Goal: Use online tool/utility: Utilize a website feature to perform a specific function

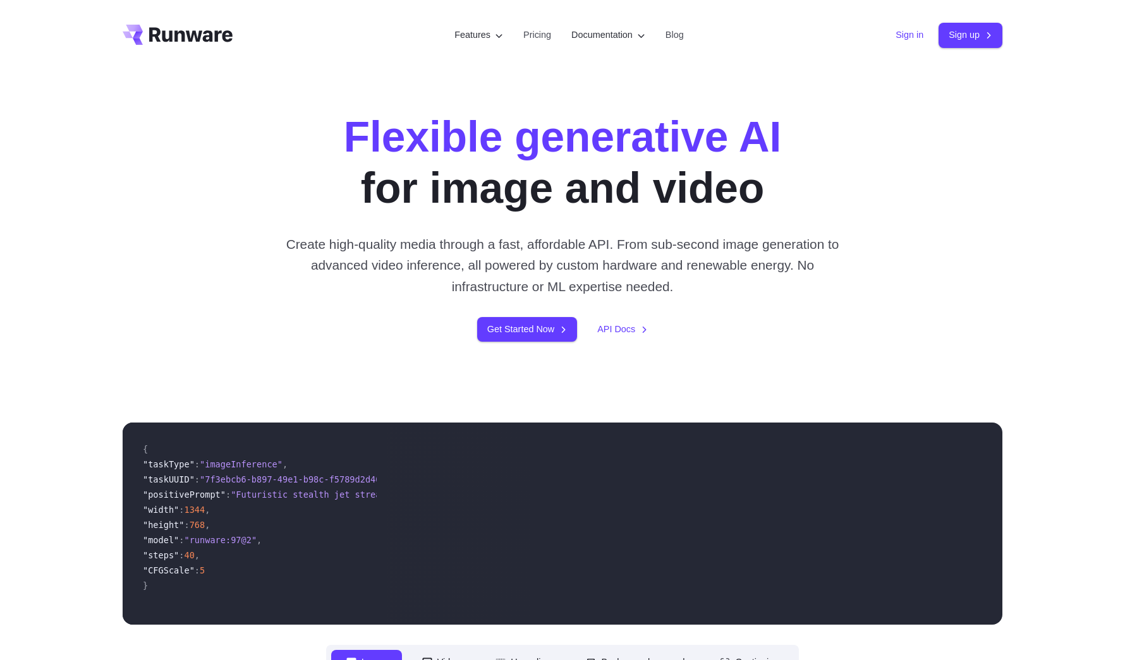
click at [898, 37] on link "Sign in" at bounding box center [909, 35] width 28 height 15
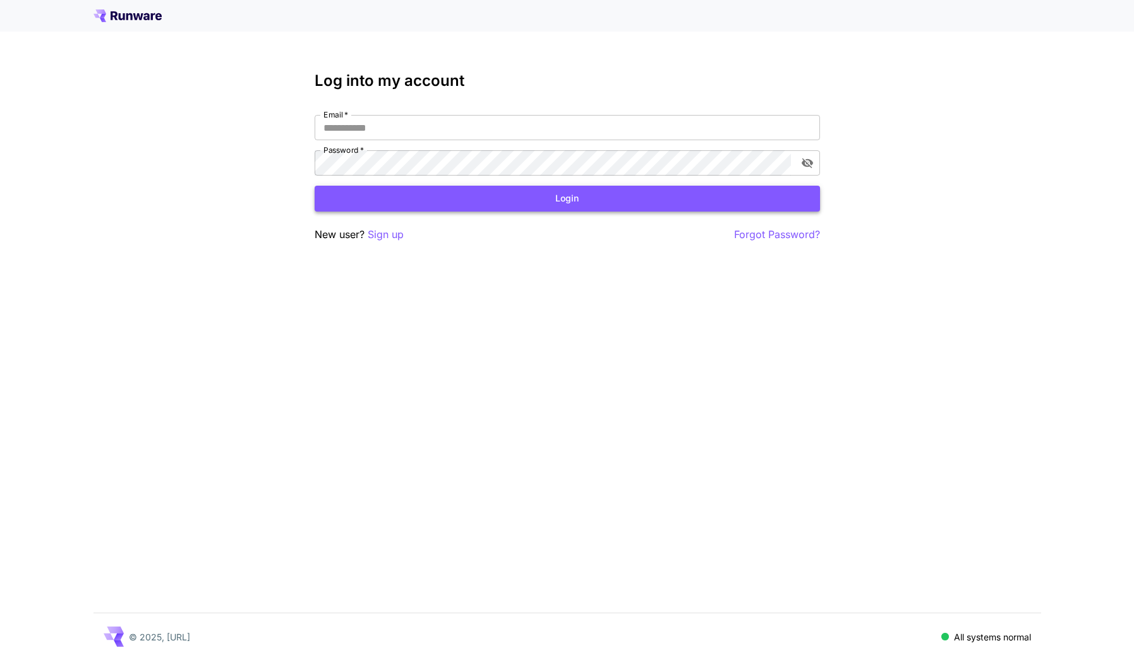
type input "**********"
click at [451, 198] on button "Login" at bounding box center [568, 199] width 506 height 26
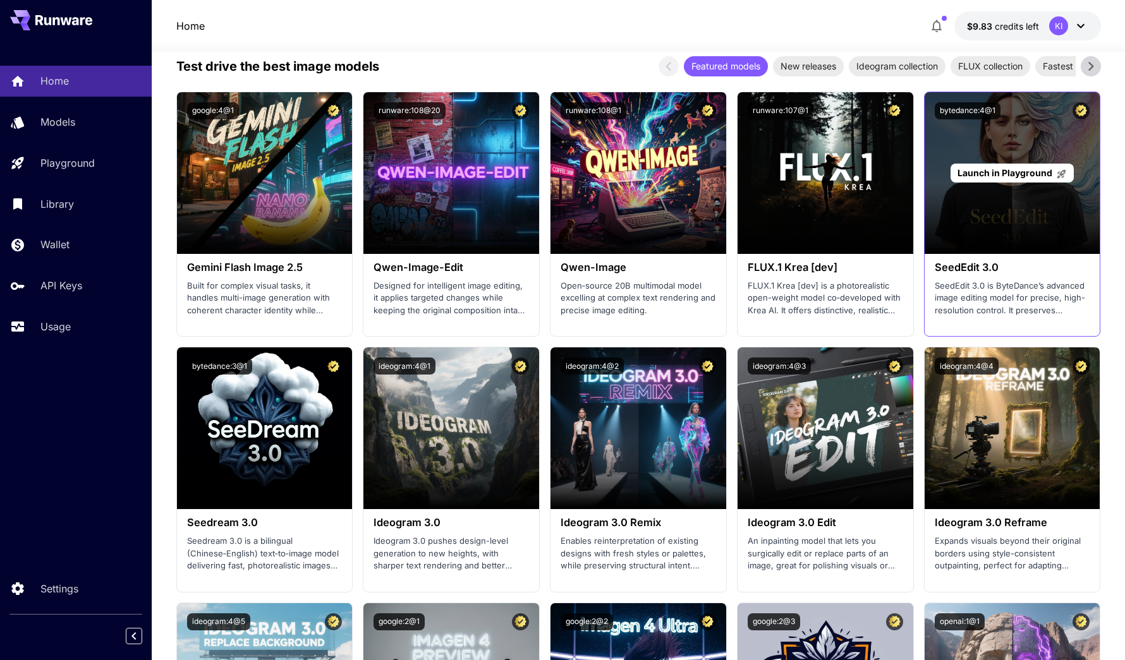
scroll to position [1327, 0]
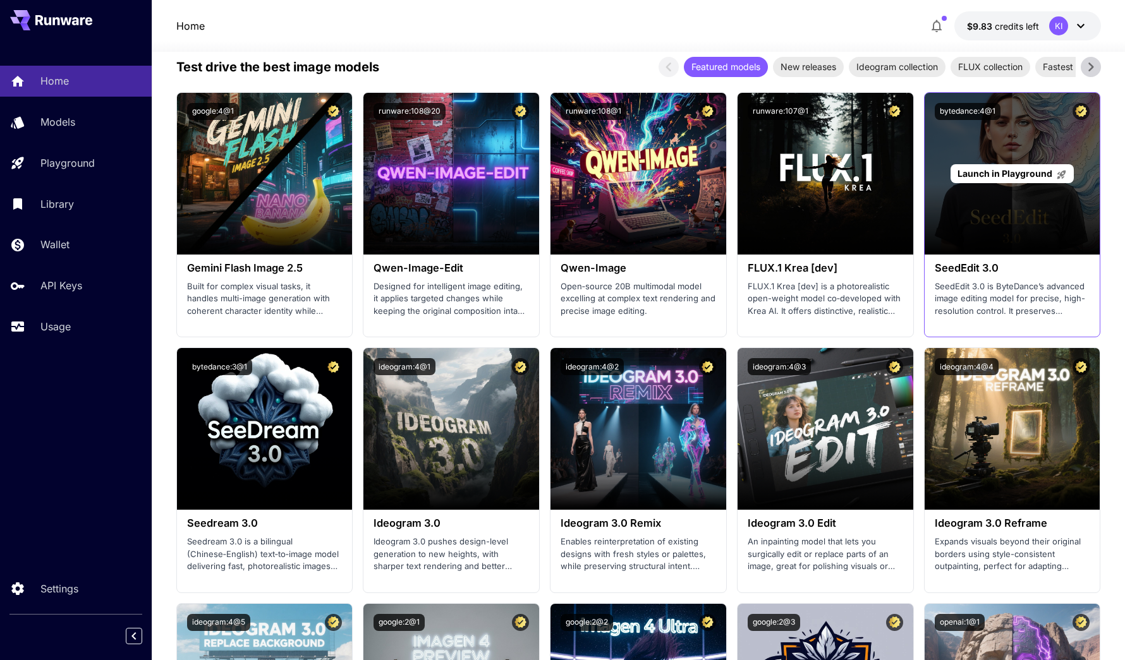
click at [1002, 176] on span "Launch in Playground" at bounding box center [1004, 173] width 95 height 11
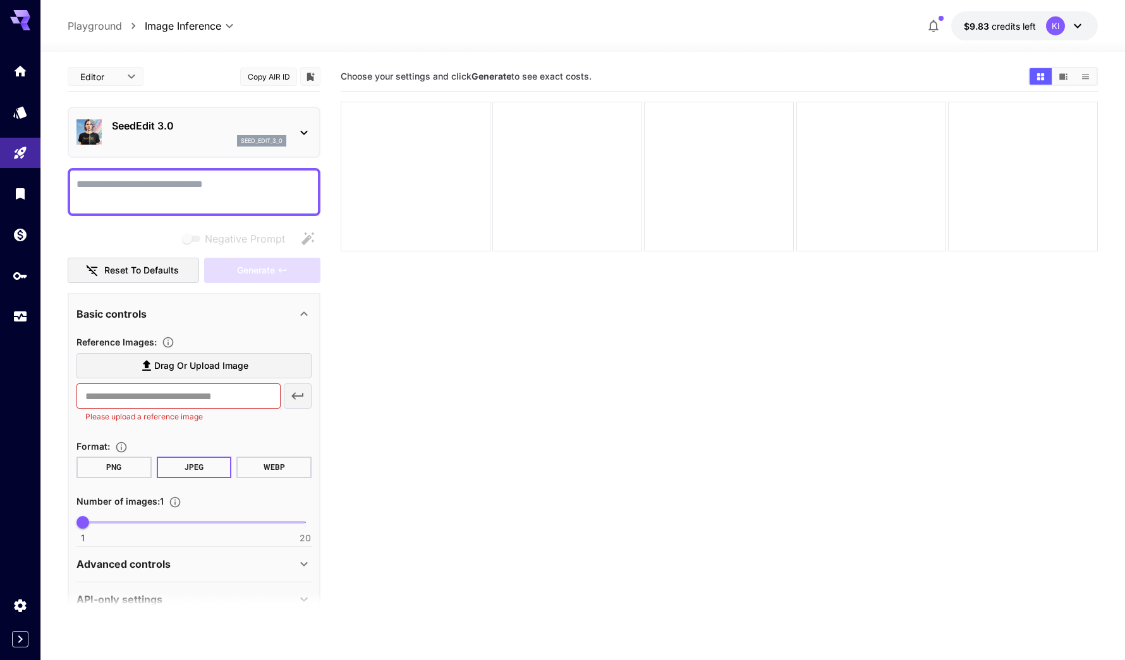
click at [195, 192] on textarea "Negative Prompt" at bounding box center [193, 192] width 235 height 30
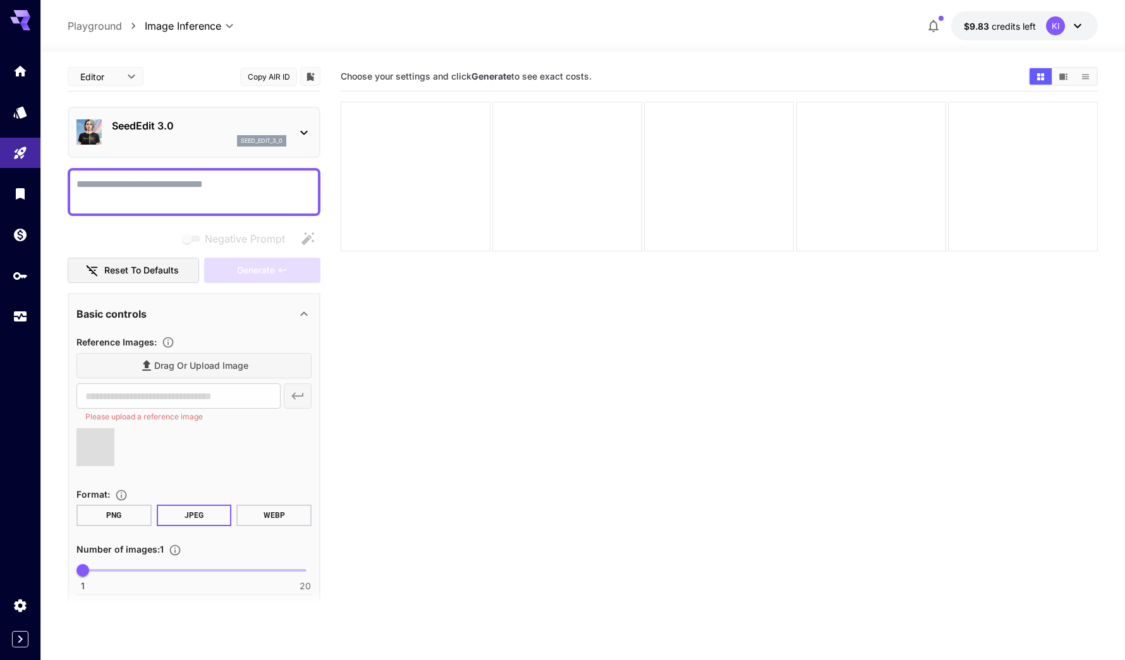
type input "**********"
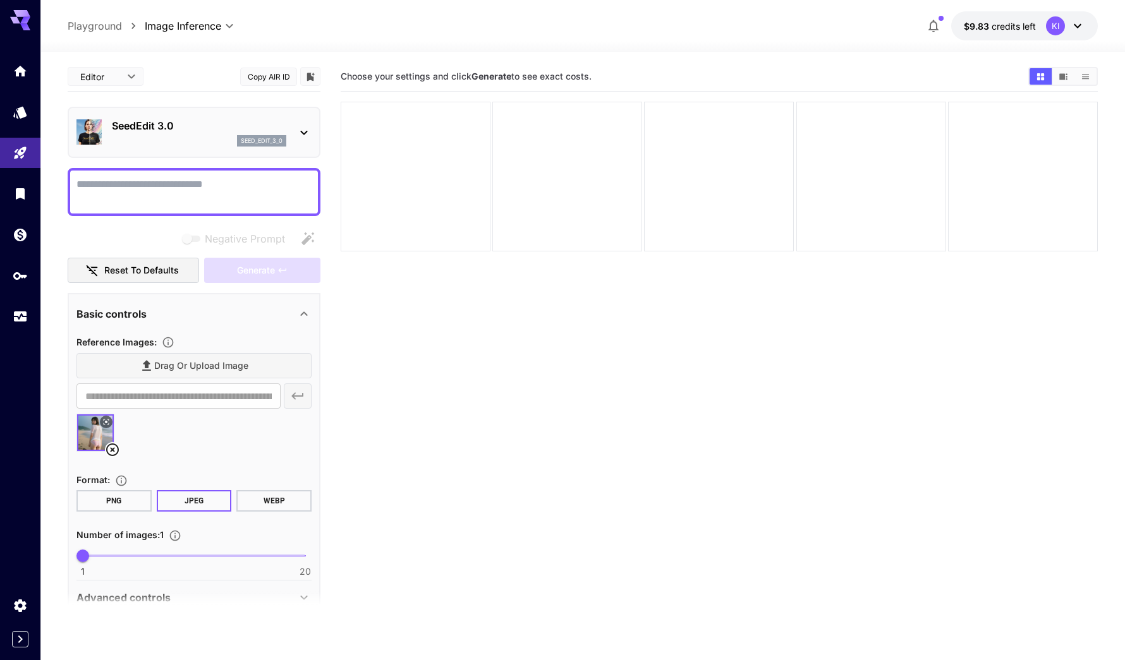
click at [192, 210] on div at bounding box center [194, 192] width 253 height 48
click at [195, 200] on textarea "Negative Prompt" at bounding box center [193, 192] width 235 height 30
type textarea "*"
click at [243, 260] on button "Generate" at bounding box center [262, 271] width 116 height 26
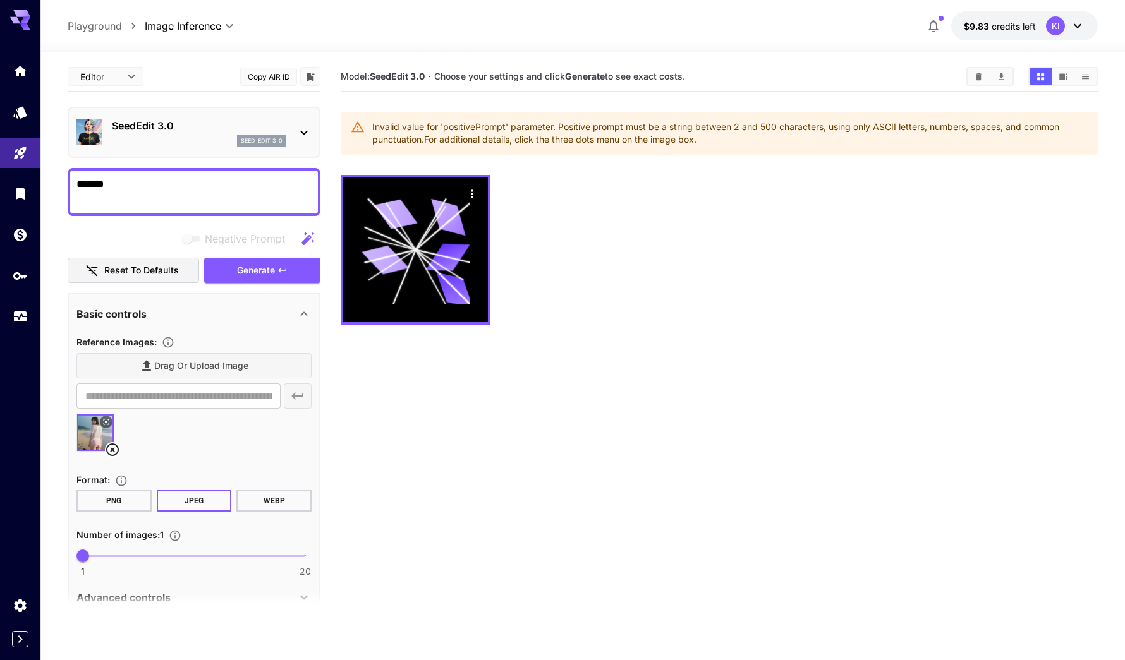
drag, startPoint x: 196, startPoint y: 200, endPoint x: -128, endPoint y: 174, distance: 325.2
click at [0, 174] on html "**********" at bounding box center [562, 380] width 1125 height 760
type textarea "**********"
click at [281, 275] on button "Generate" at bounding box center [262, 271] width 116 height 26
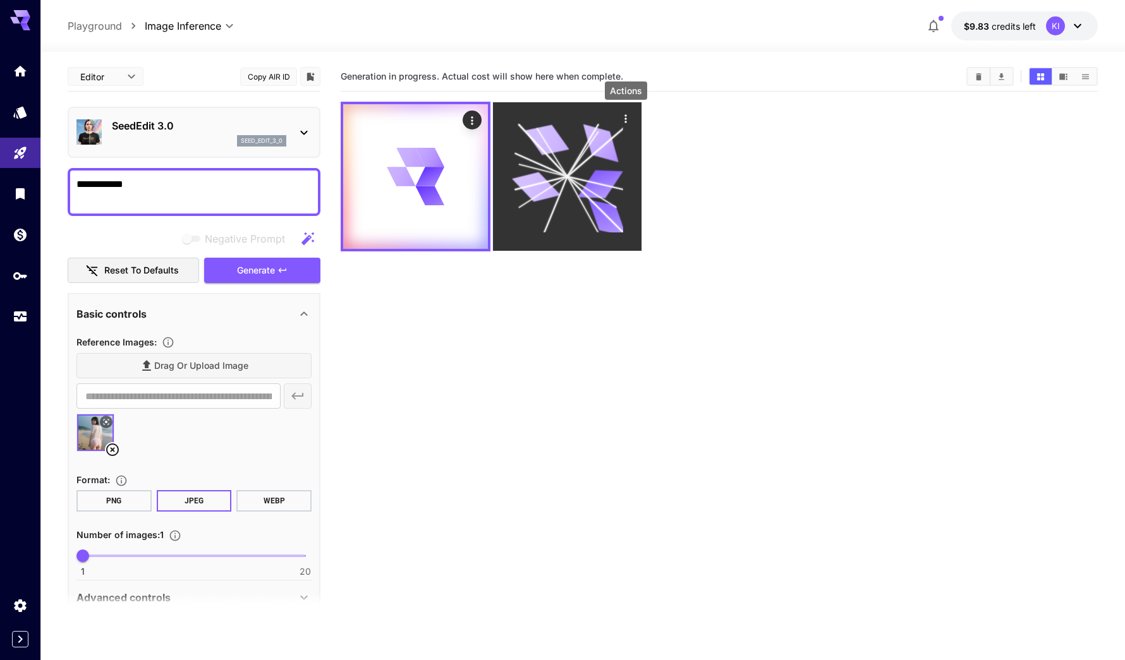
click at [623, 122] on icon "Actions" at bounding box center [625, 118] width 13 height 13
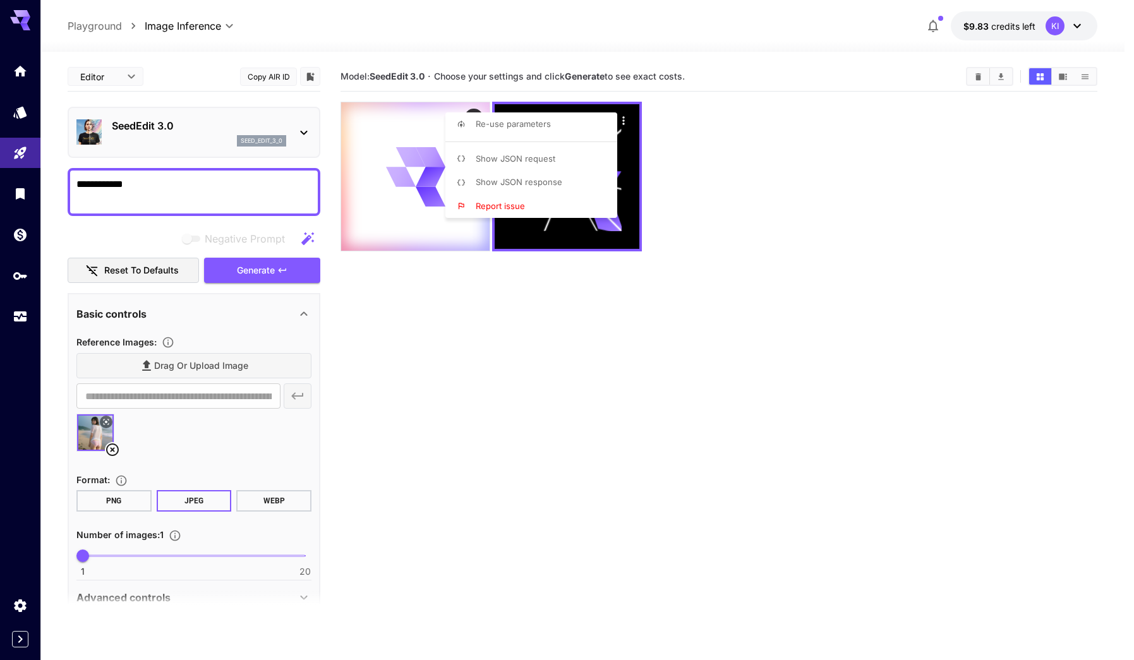
click at [881, 250] on div at bounding box center [567, 330] width 1134 height 660
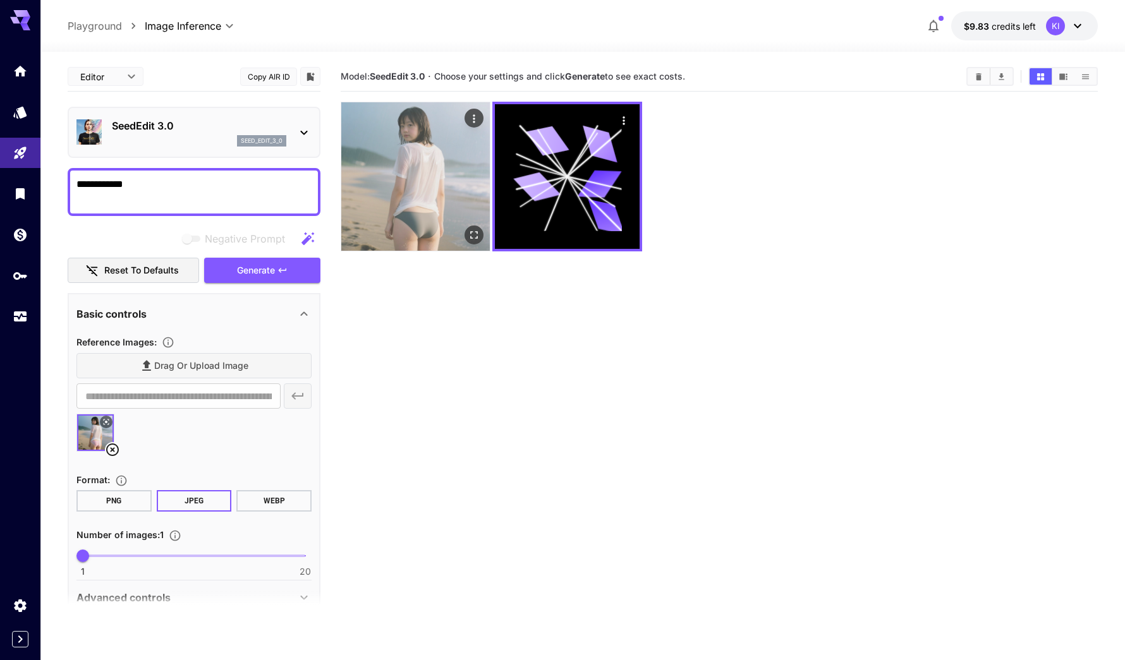
click at [456, 191] on img at bounding box center [415, 176] width 148 height 148
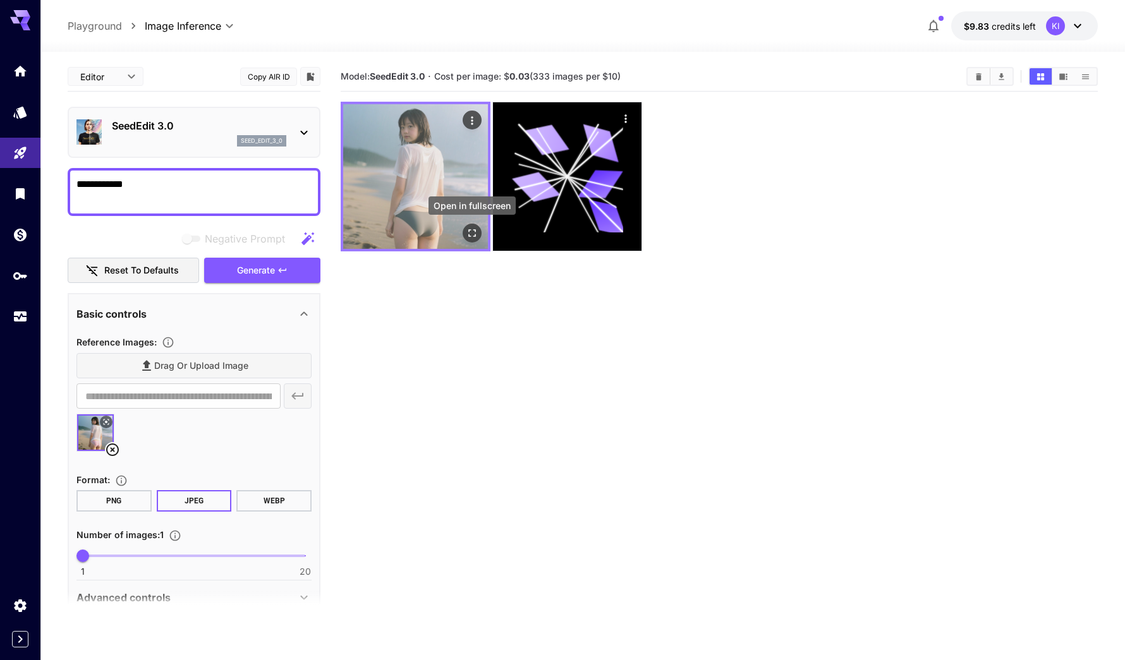
click at [476, 234] on icon "Open in fullscreen" at bounding box center [472, 233] width 13 height 13
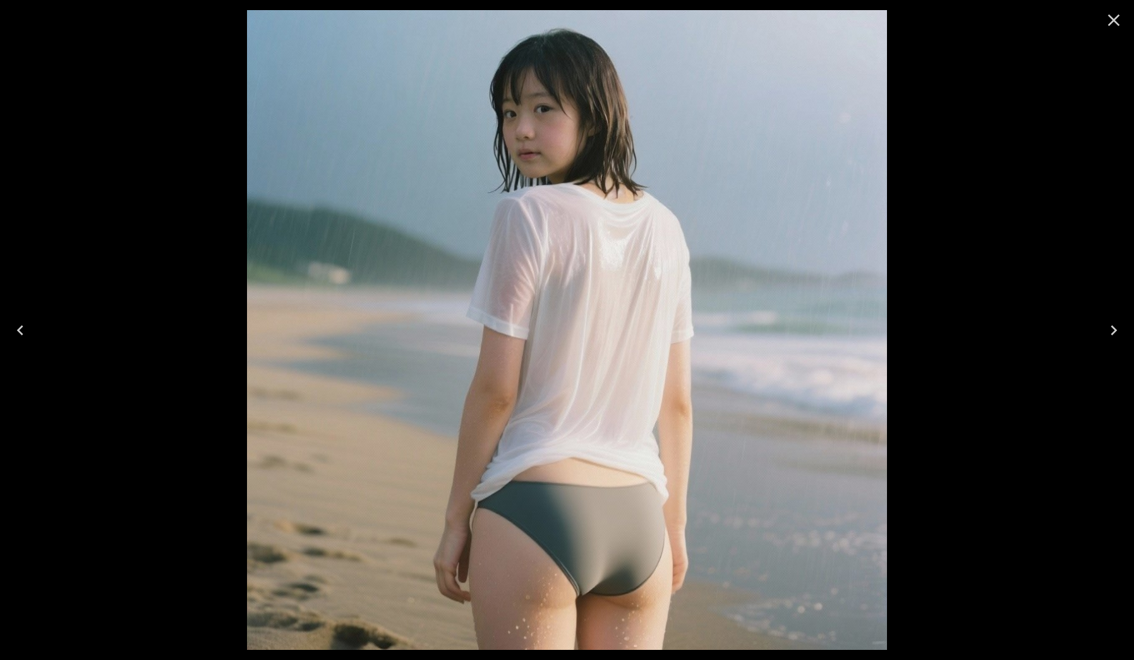
click at [1119, 20] on icon "Close" at bounding box center [1114, 20] width 20 height 20
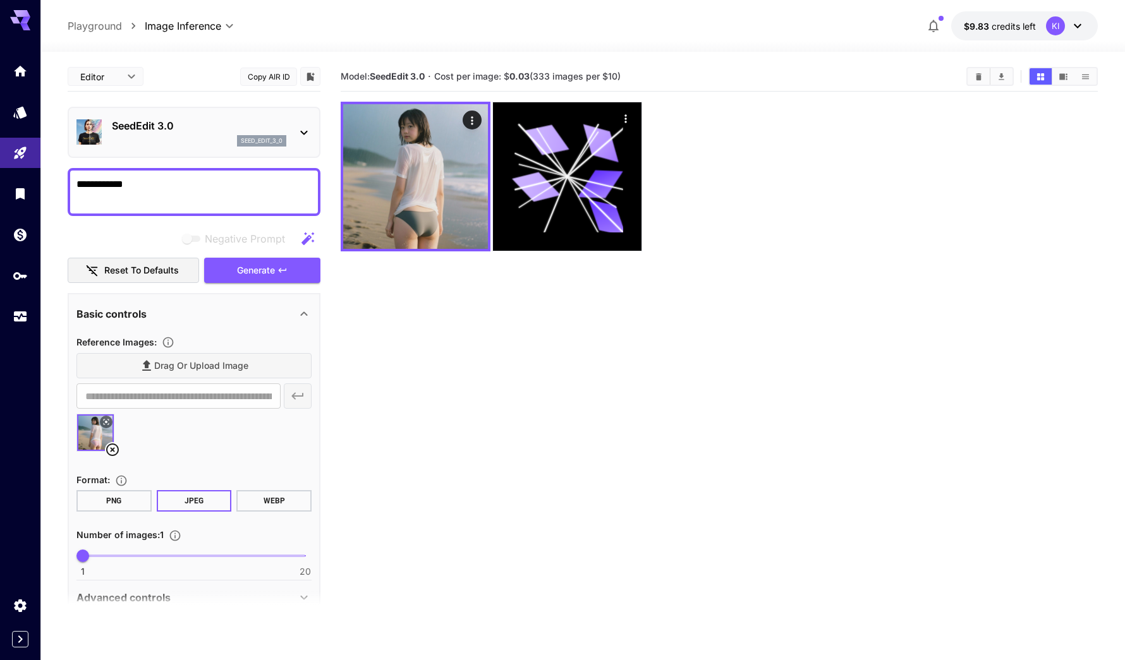
drag, startPoint x: 174, startPoint y: 190, endPoint x: 148, endPoint y: 188, distance: 25.3
click at [148, 188] on textarea "**********" at bounding box center [193, 192] width 235 height 30
click at [306, 241] on icon "button" at bounding box center [307, 238] width 13 height 13
drag, startPoint x: 203, startPoint y: 178, endPoint x: -54, endPoint y: 155, distance: 258.2
click at [0, 155] on html "**********" at bounding box center [562, 380] width 1125 height 760
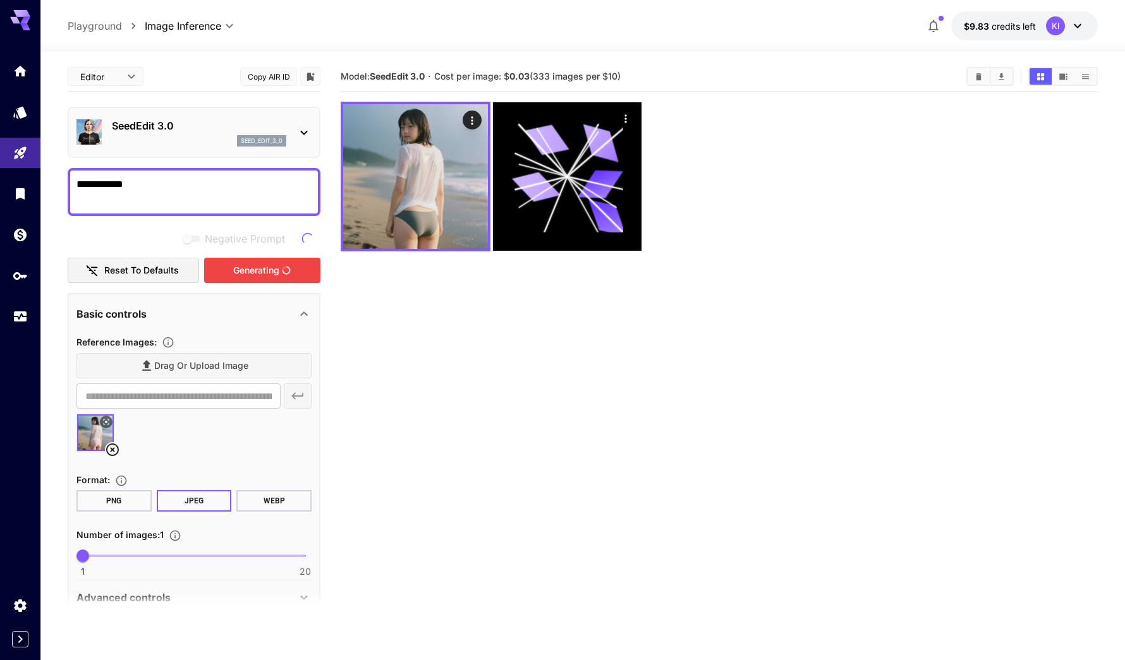
click at [226, 192] on textarea "**********" at bounding box center [193, 192] width 235 height 30
click at [468, 360] on section "Model: SeedEdit 3.0 · Cost per image: $ 0.03 (333 images per $10)" at bounding box center [719, 392] width 757 height 660
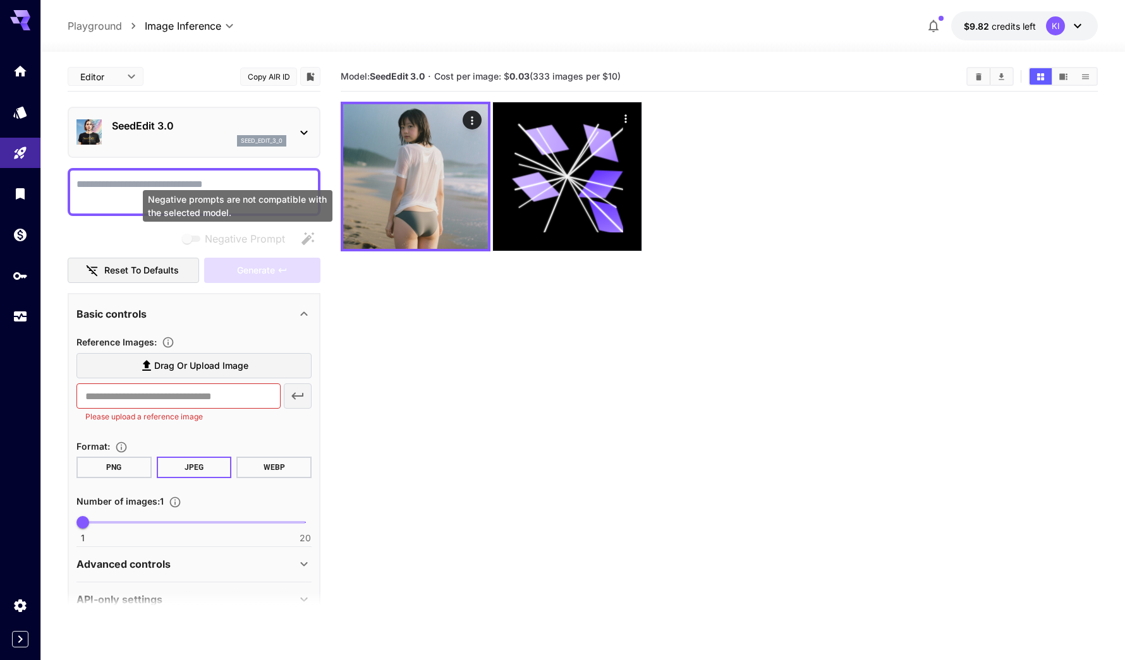
click at [210, 207] on div "Negative prompts are not compatible with the selected model." at bounding box center [238, 206] width 190 height 32
drag, startPoint x: 87, startPoint y: 186, endPoint x: 97, endPoint y: 186, distance: 9.5
click at [88, 186] on textarea "Negative Prompt" at bounding box center [193, 192] width 235 height 30
paste textarea "**********"
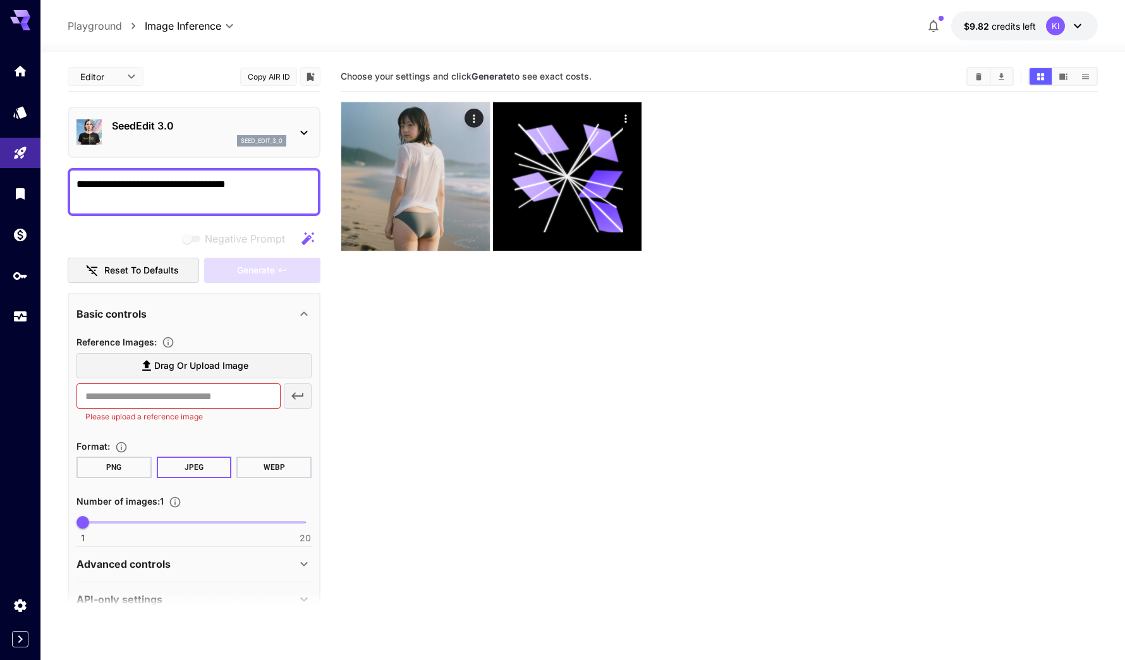
type textarea "**********"
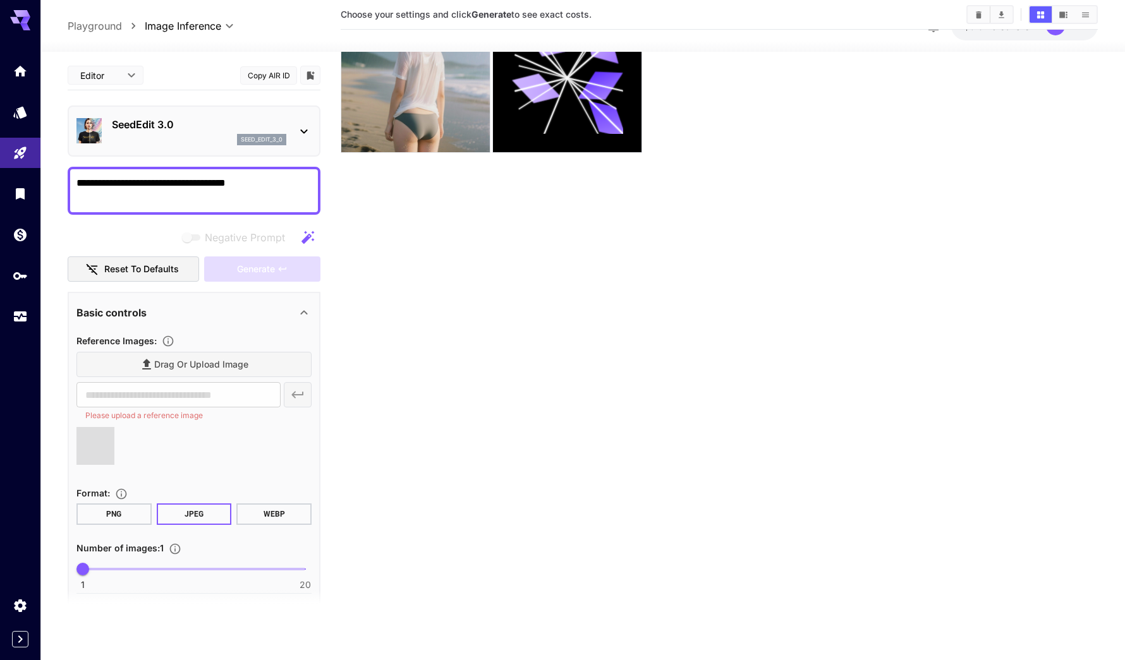
scroll to position [100, 0]
type input "**********"
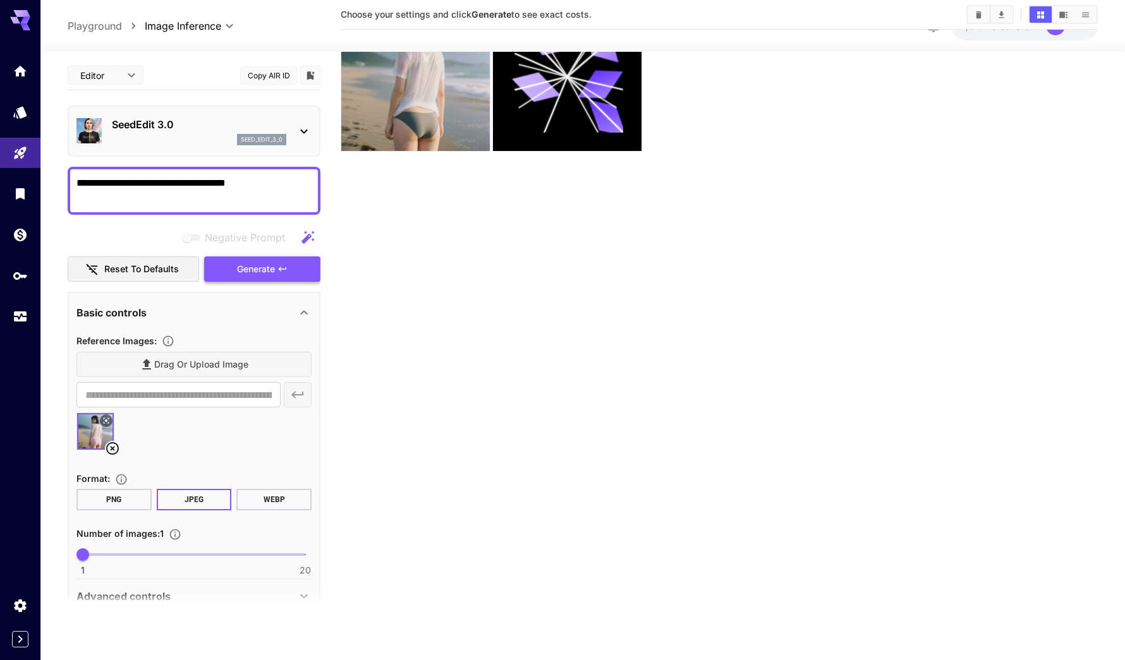
click at [248, 274] on span "Generate" at bounding box center [256, 270] width 38 height 16
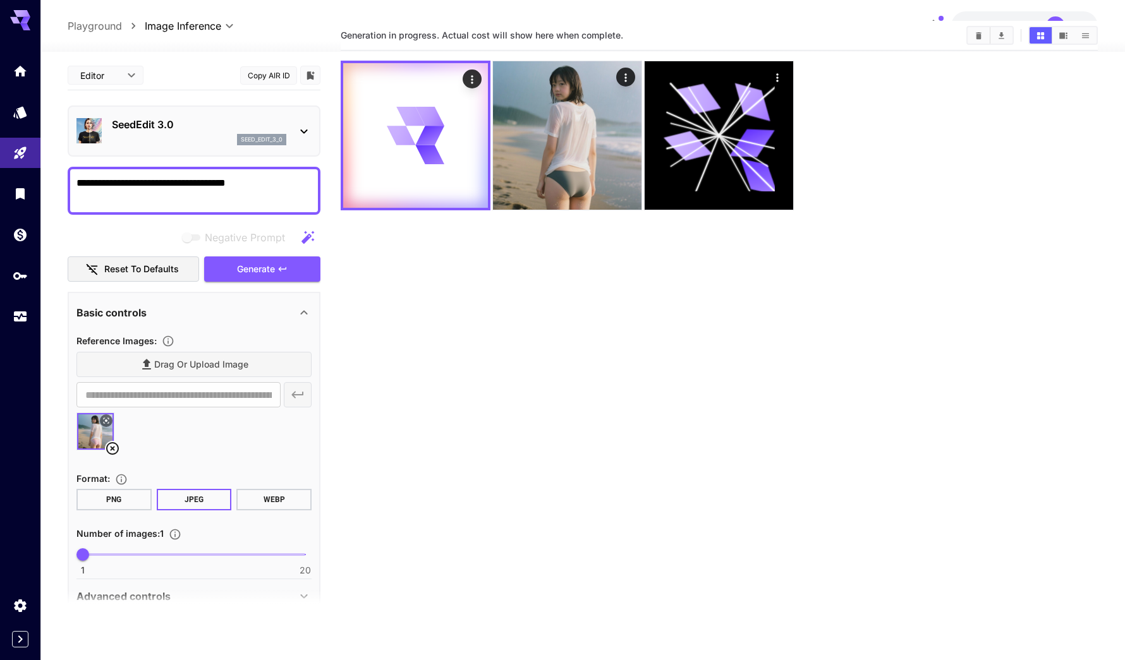
scroll to position [63, 0]
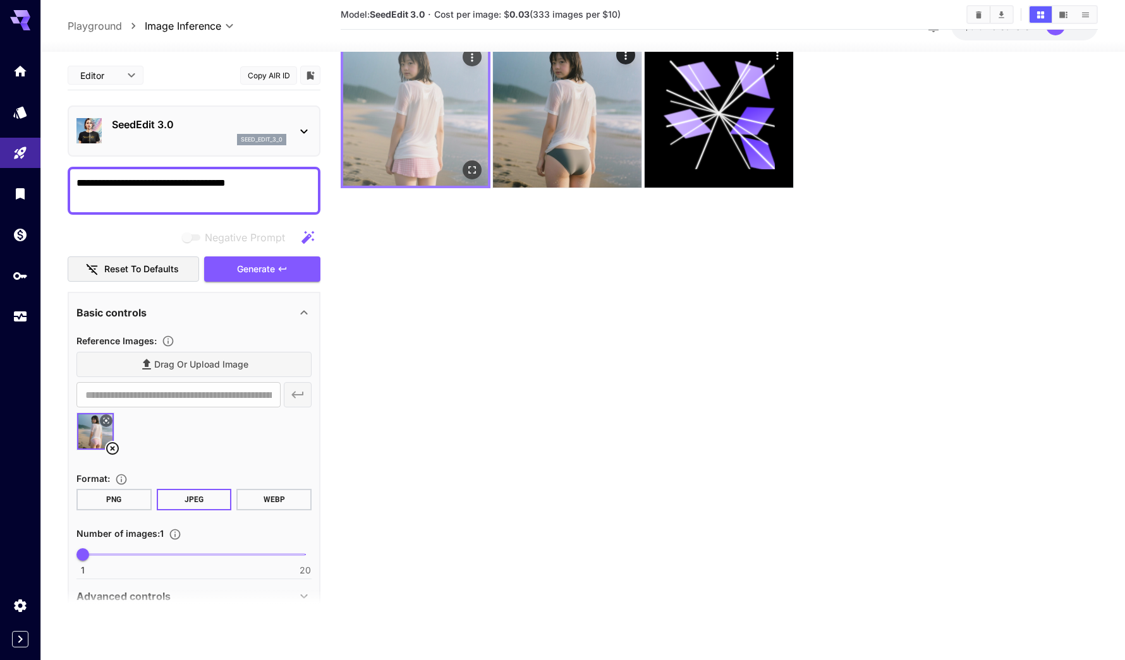
click at [403, 126] on img at bounding box center [415, 113] width 145 height 145
click at [476, 166] on icon "Open in fullscreen" at bounding box center [472, 170] width 13 height 13
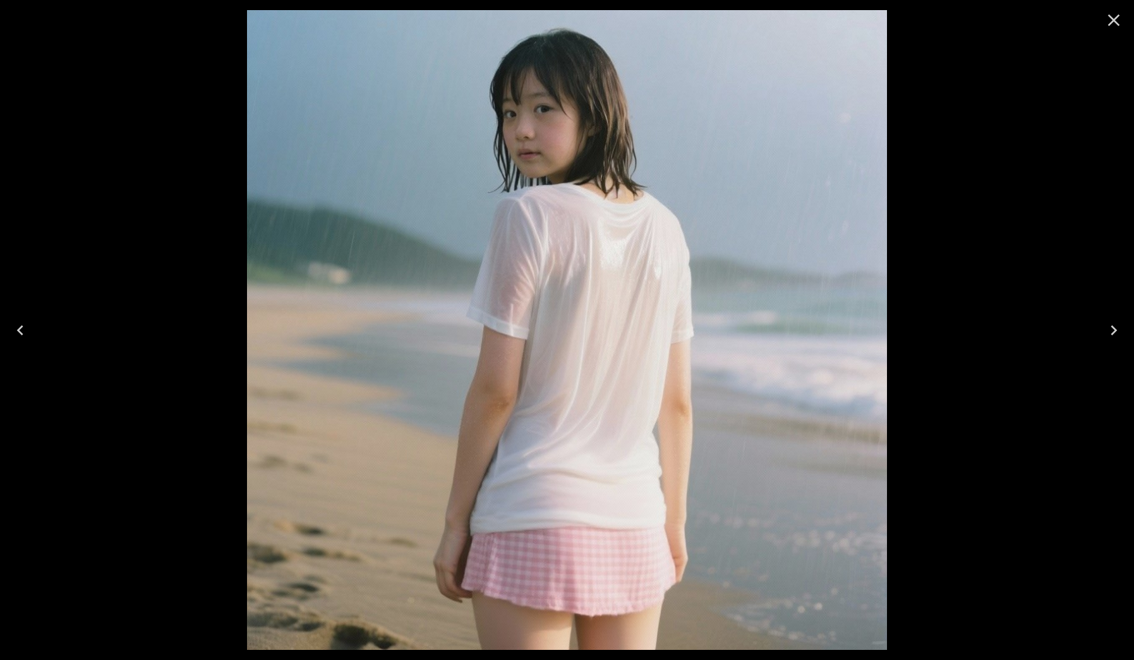
click at [1110, 21] on icon "Close" at bounding box center [1114, 20] width 20 height 20
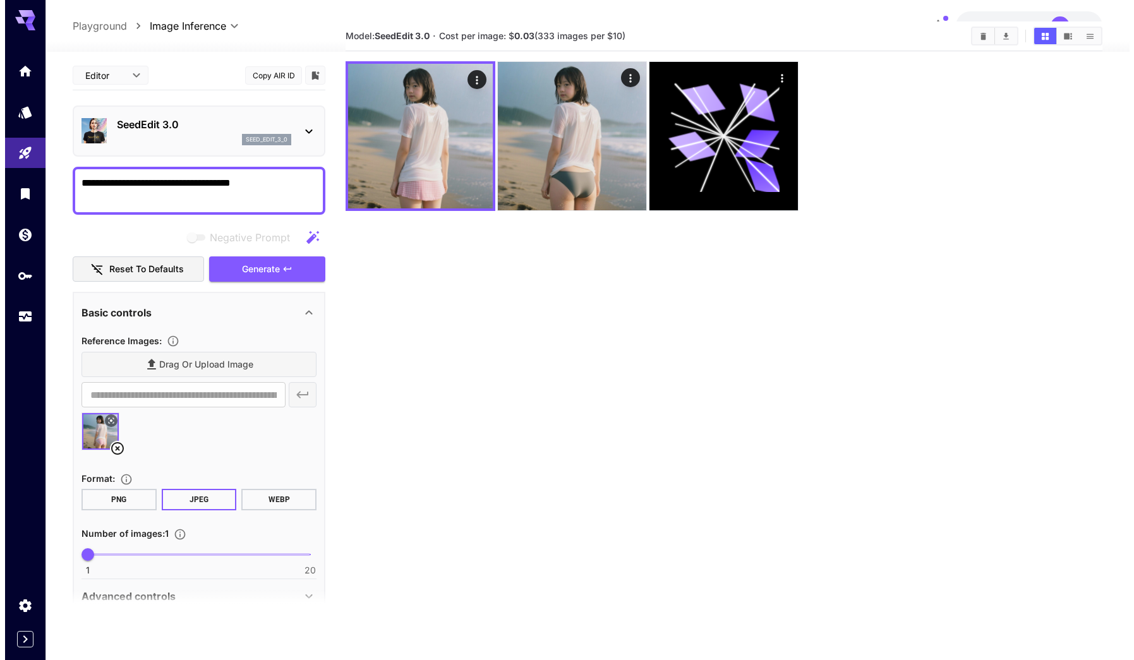
scroll to position [0, 0]
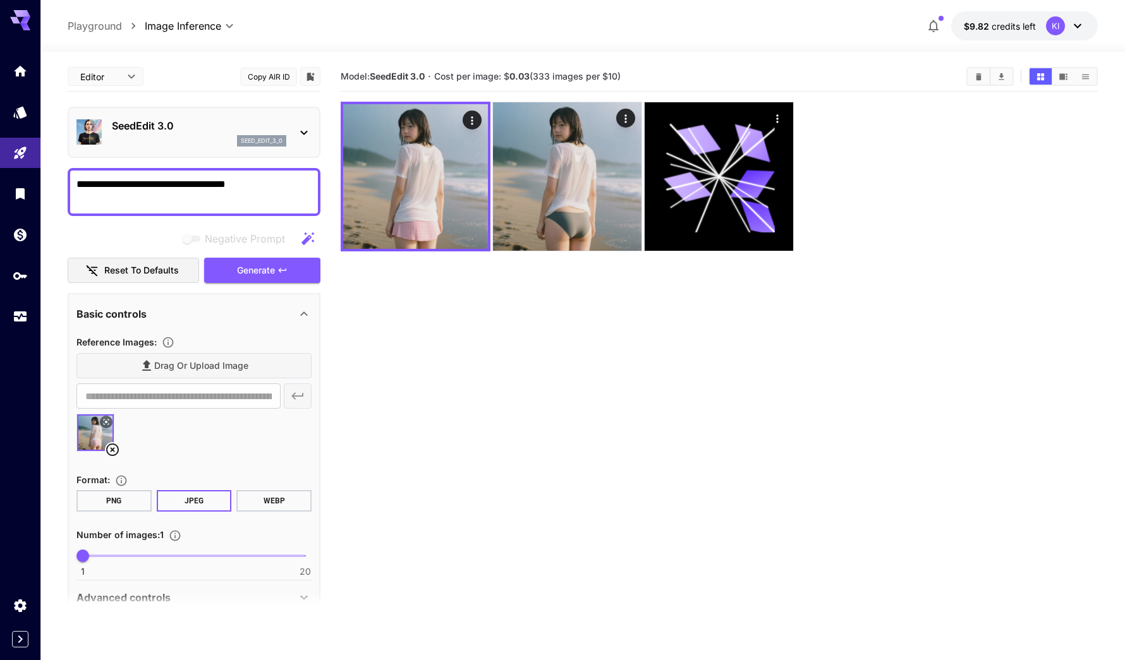
click at [298, 166] on div "**********" at bounding box center [194, 357] width 253 height 590
click at [298, 179] on textarea "**********" at bounding box center [193, 192] width 235 height 30
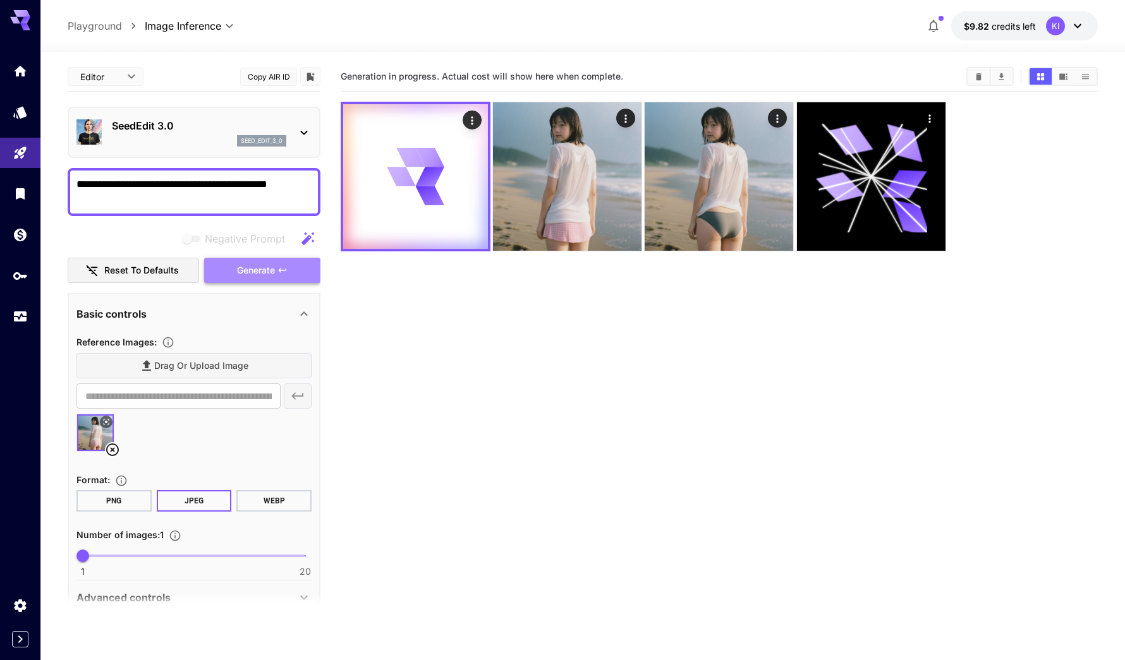
click at [246, 270] on span "Generate" at bounding box center [256, 271] width 38 height 16
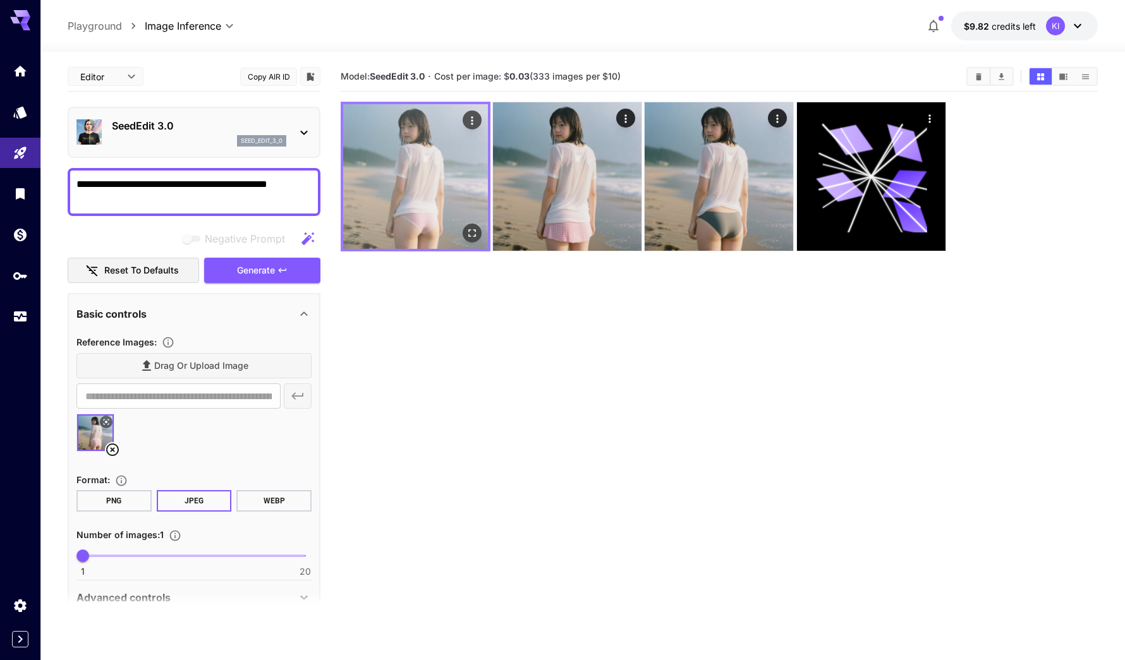
click at [423, 203] on img at bounding box center [415, 176] width 145 height 145
click at [478, 232] on icon "Open in fullscreen" at bounding box center [472, 233] width 13 height 13
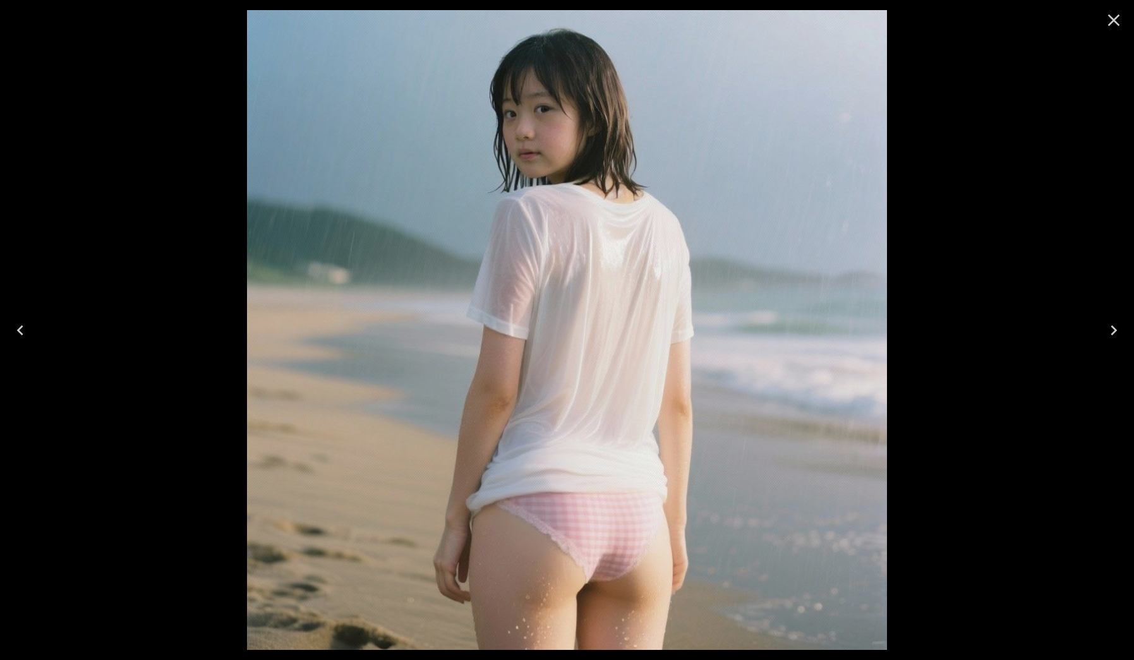
click at [1113, 20] on icon "Close" at bounding box center [1114, 21] width 12 height 12
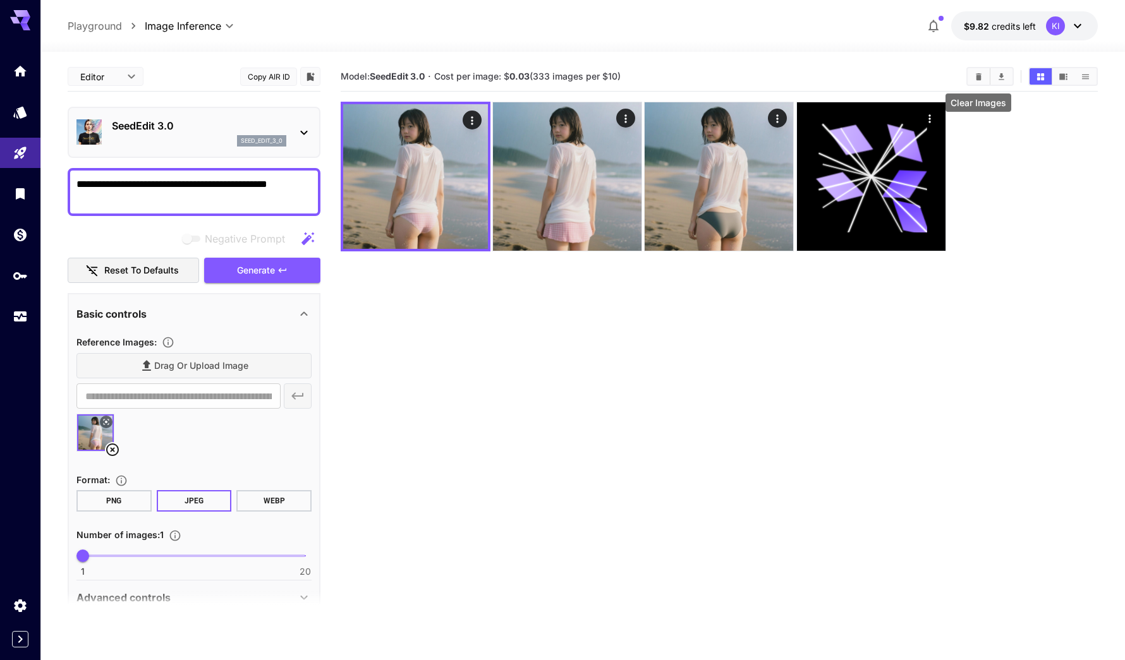
click at [975, 79] on icon "Clear Images" at bounding box center [978, 76] width 9 height 9
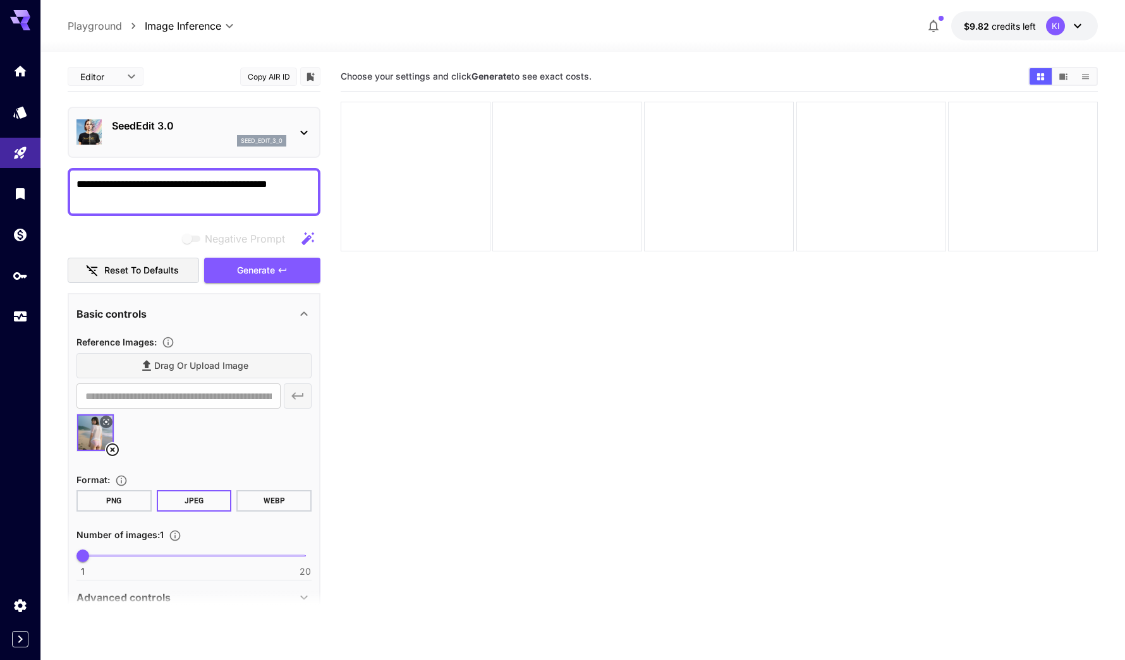
click at [239, 118] on div "SeedEdit 3.0 seed_edit_3_0" at bounding box center [193, 132] width 235 height 39
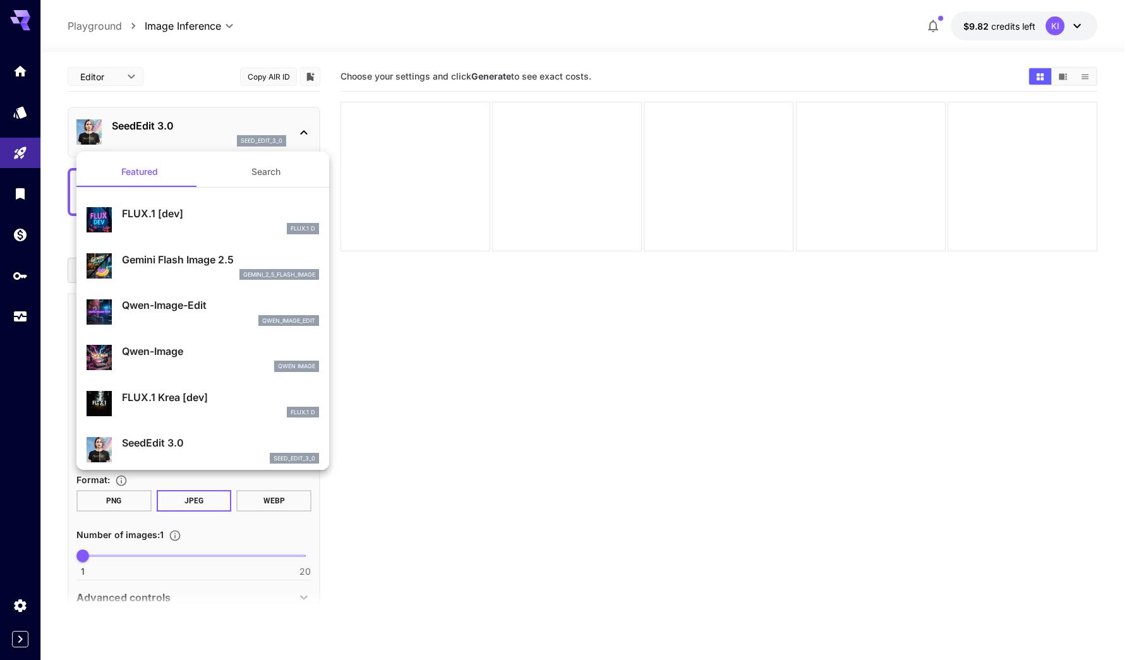
click at [193, 268] on div "Gemini Flash Image 2.5 gemini_2_5_flash_image" at bounding box center [220, 266] width 197 height 28
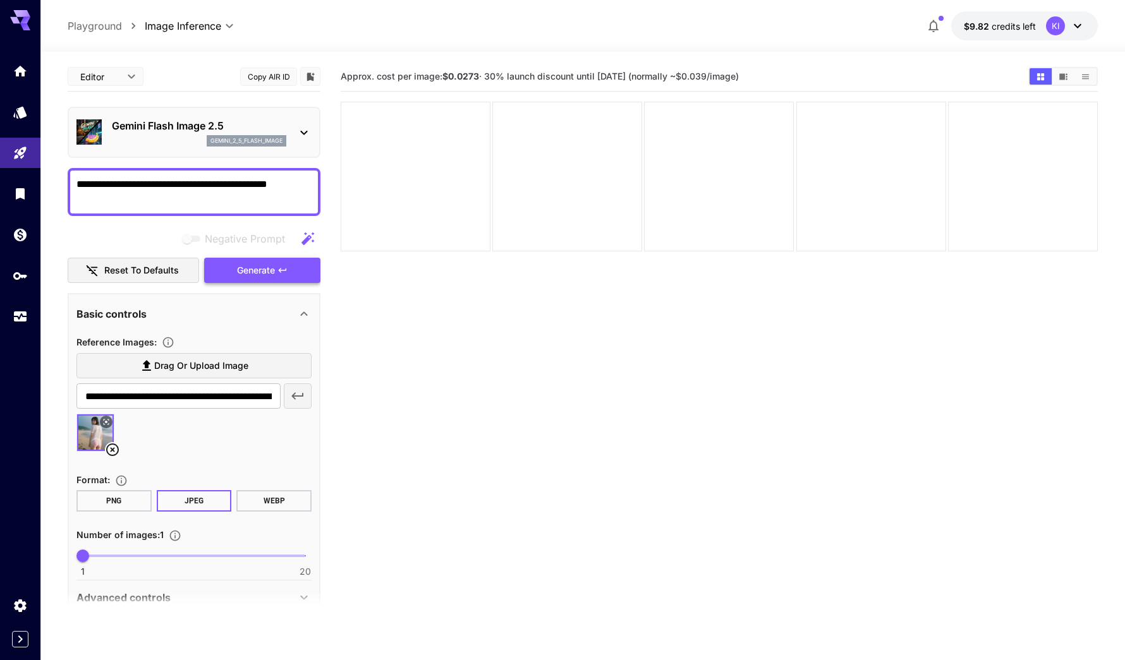
click at [289, 263] on button "Generate" at bounding box center [262, 271] width 116 height 26
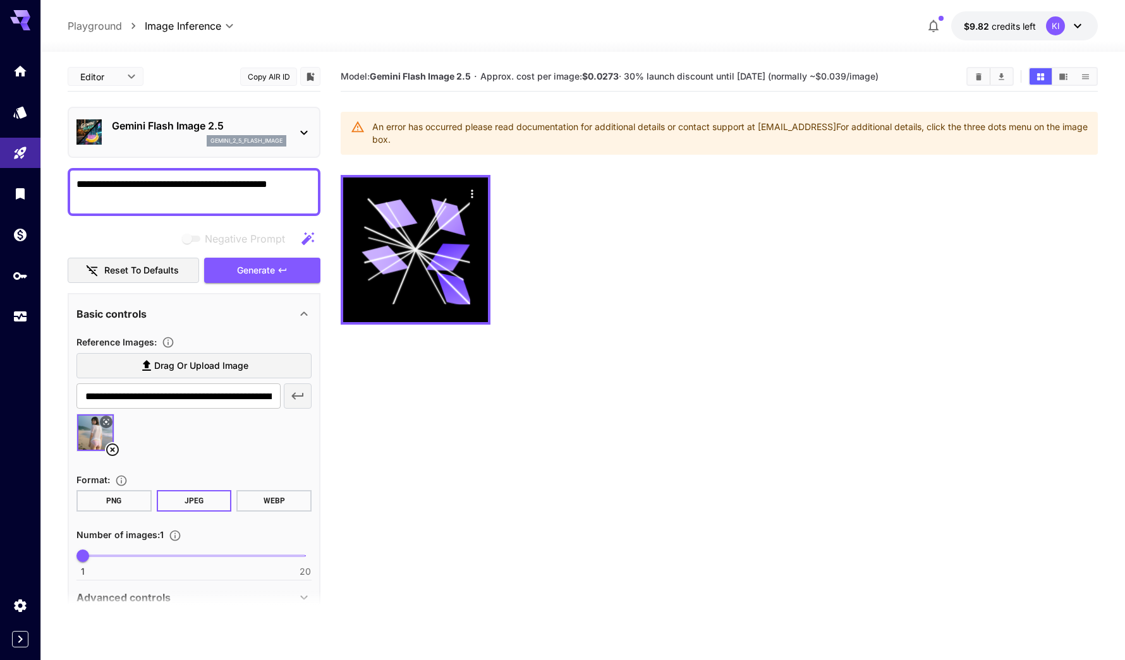
click at [257, 141] on p "gemini_2_5_flash_image" at bounding box center [246, 140] width 72 height 9
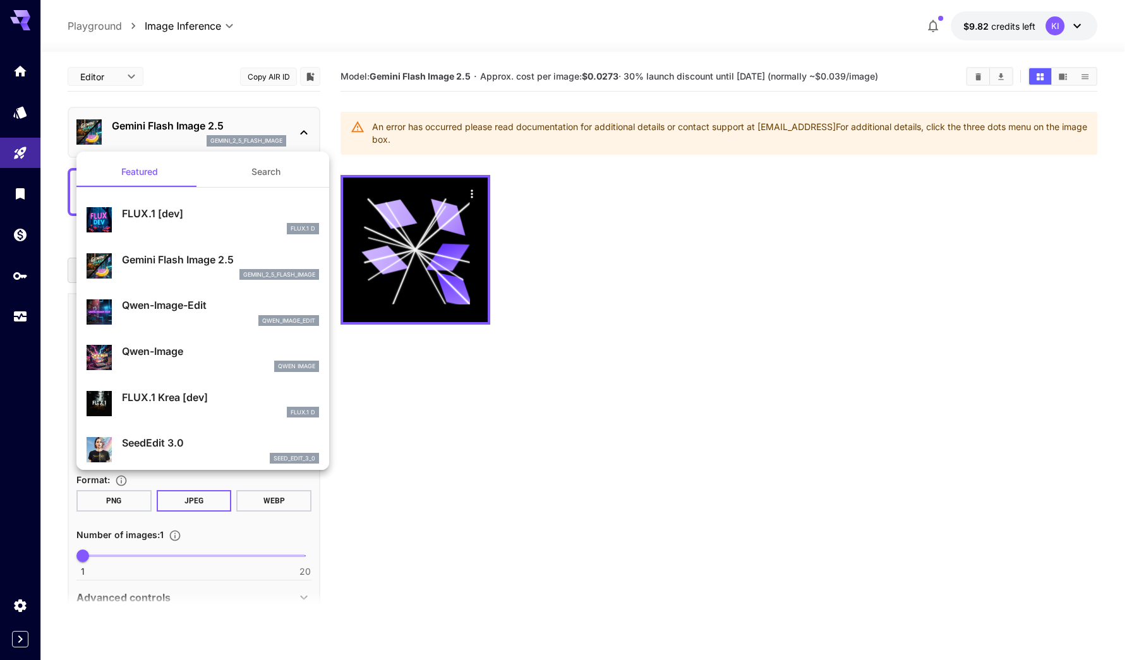
click at [182, 301] on p "Qwen-Image-Edit" at bounding box center [220, 305] width 197 height 15
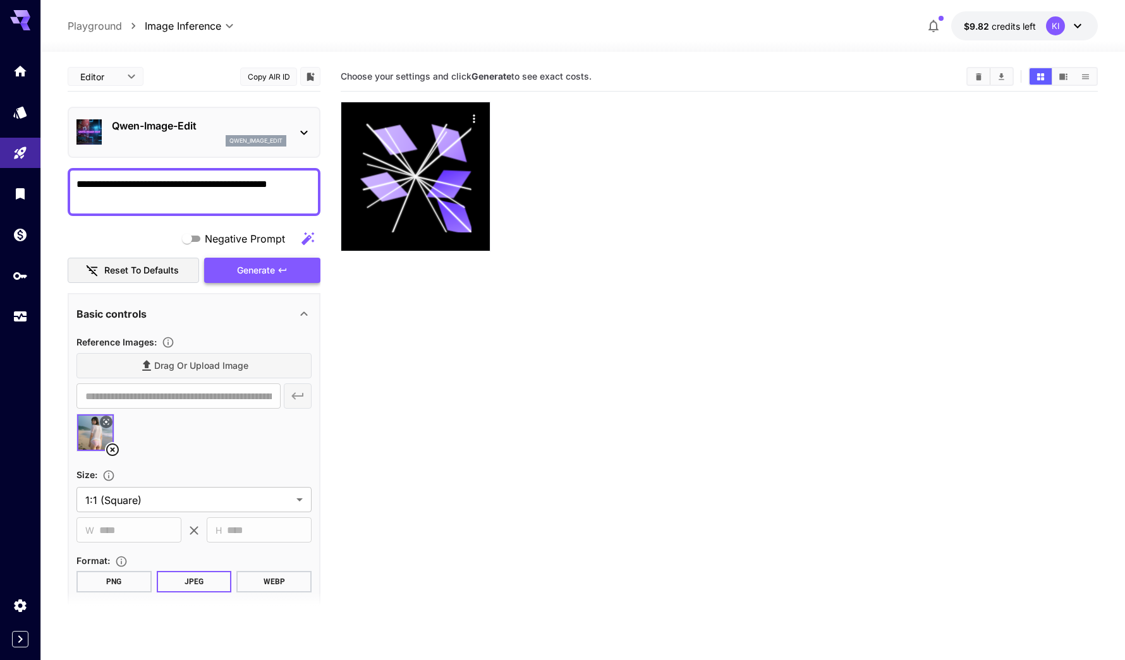
click at [251, 260] on button "Generate" at bounding box center [262, 271] width 116 height 26
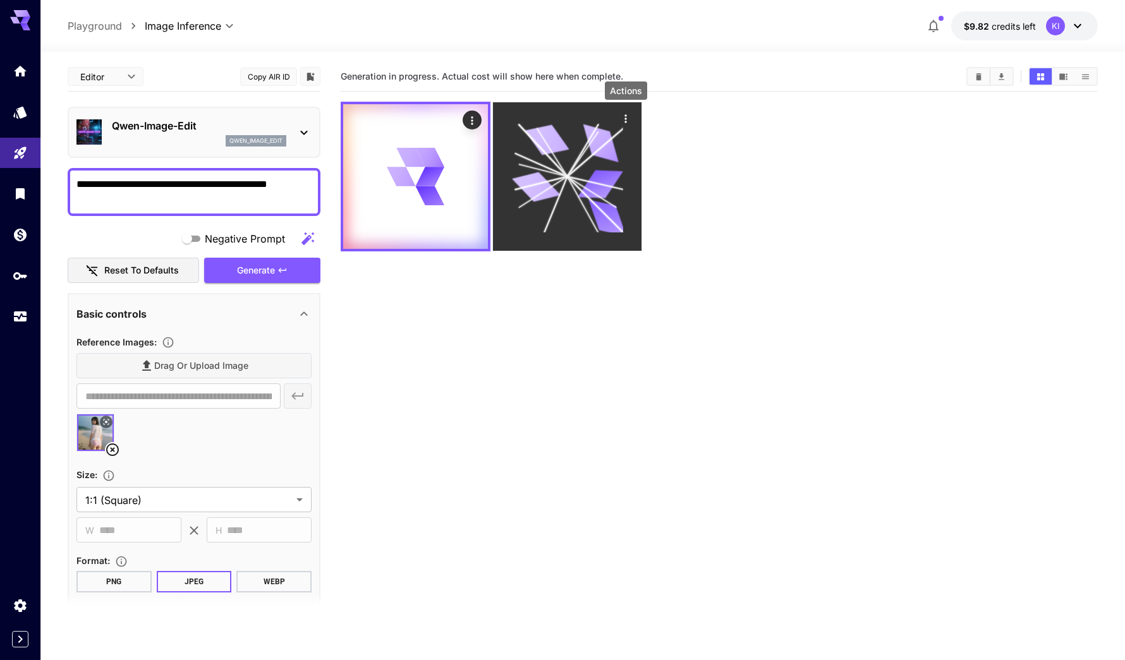
click at [629, 119] on icon "Actions" at bounding box center [625, 118] width 13 height 13
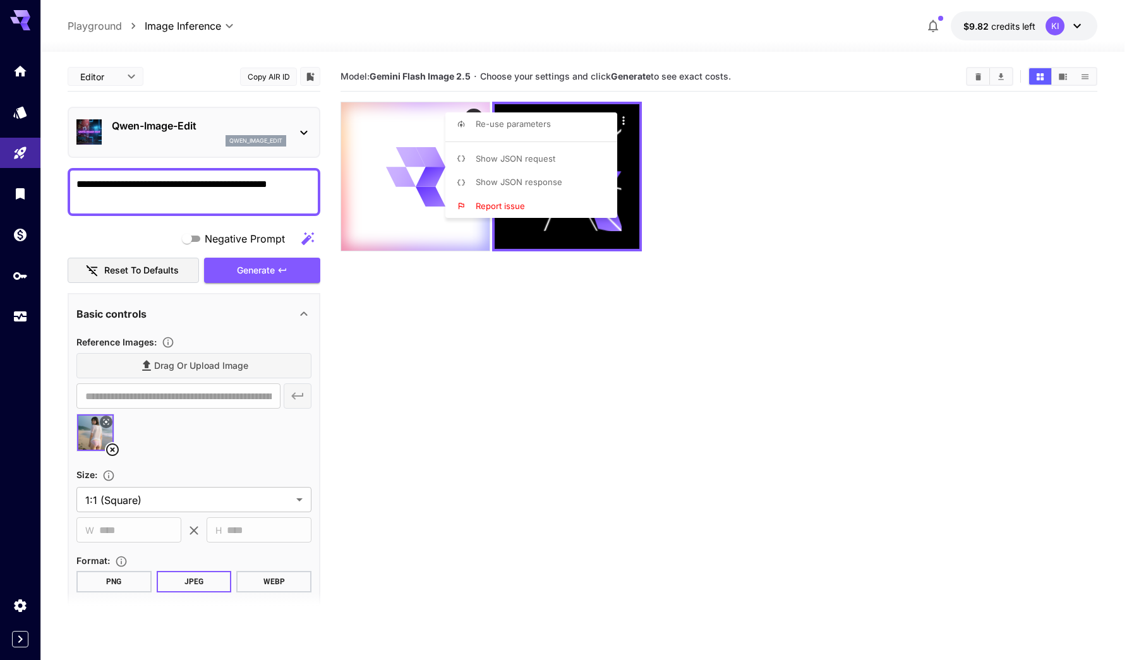
click at [825, 245] on div at bounding box center [567, 330] width 1134 height 660
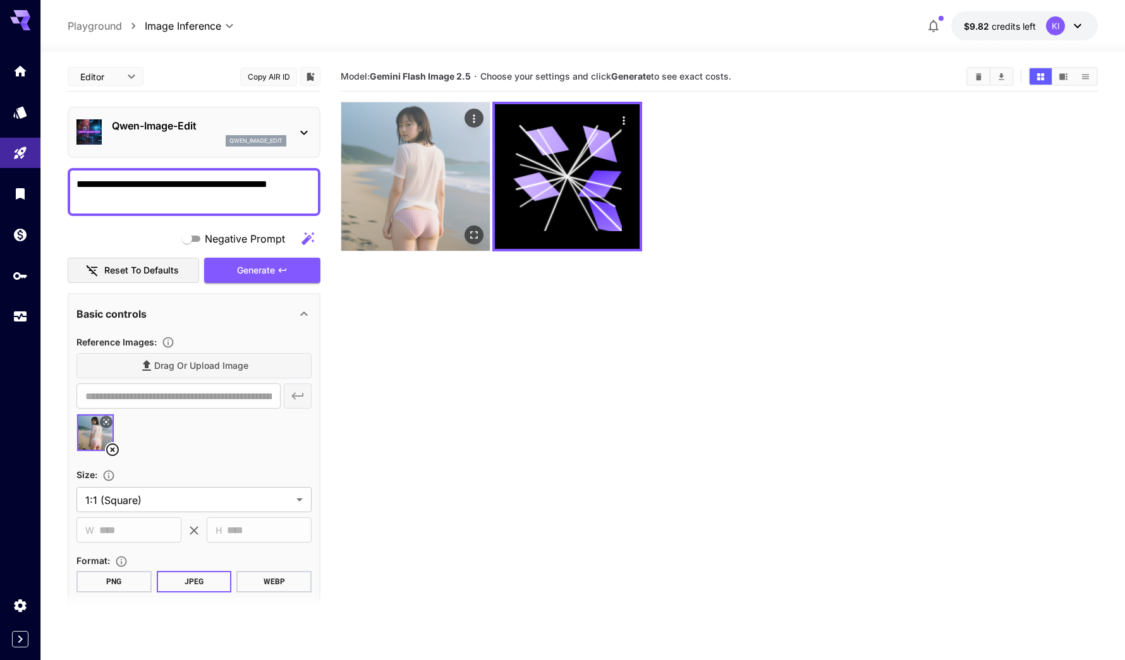
click at [451, 224] on img at bounding box center [415, 176] width 148 height 148
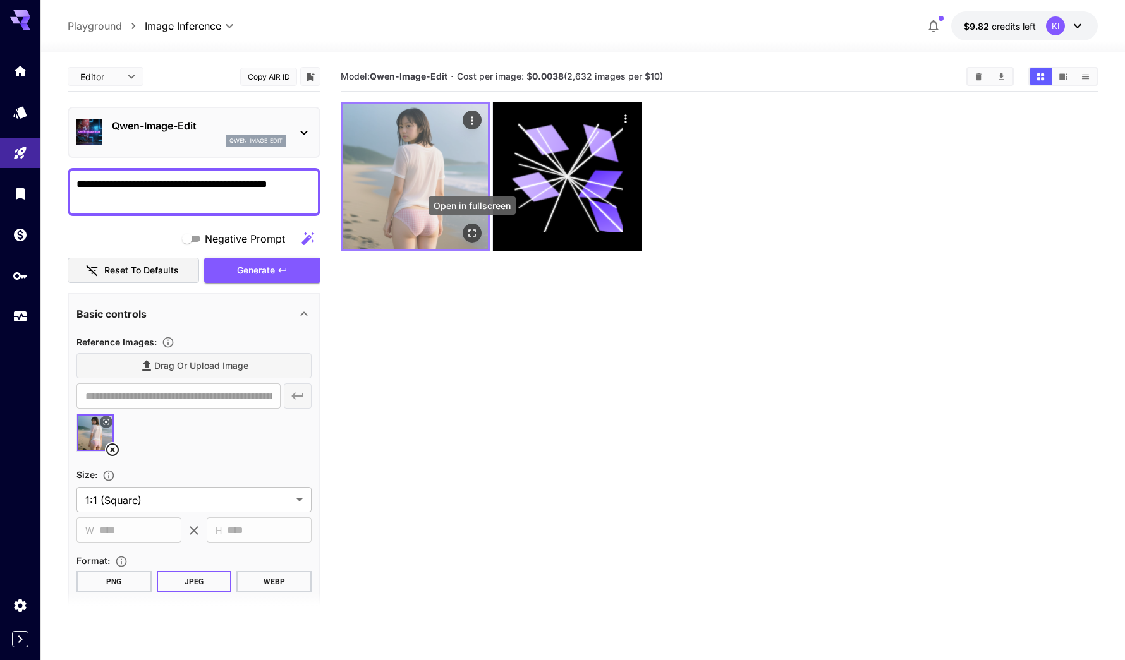
click at [475, 234] on icon "Open in fullscreen" at bounding box center [472, 233] width 8 height 8
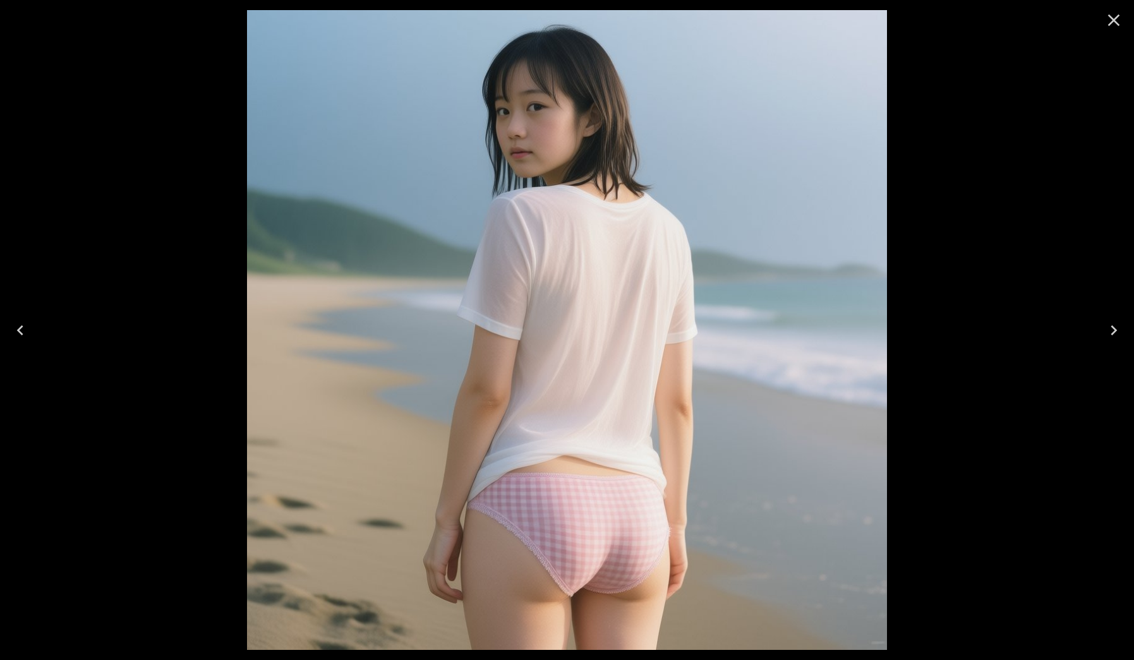
click at [1113, 21] on icon "Close" at bounding box center [1114, 21] width 12 height 12
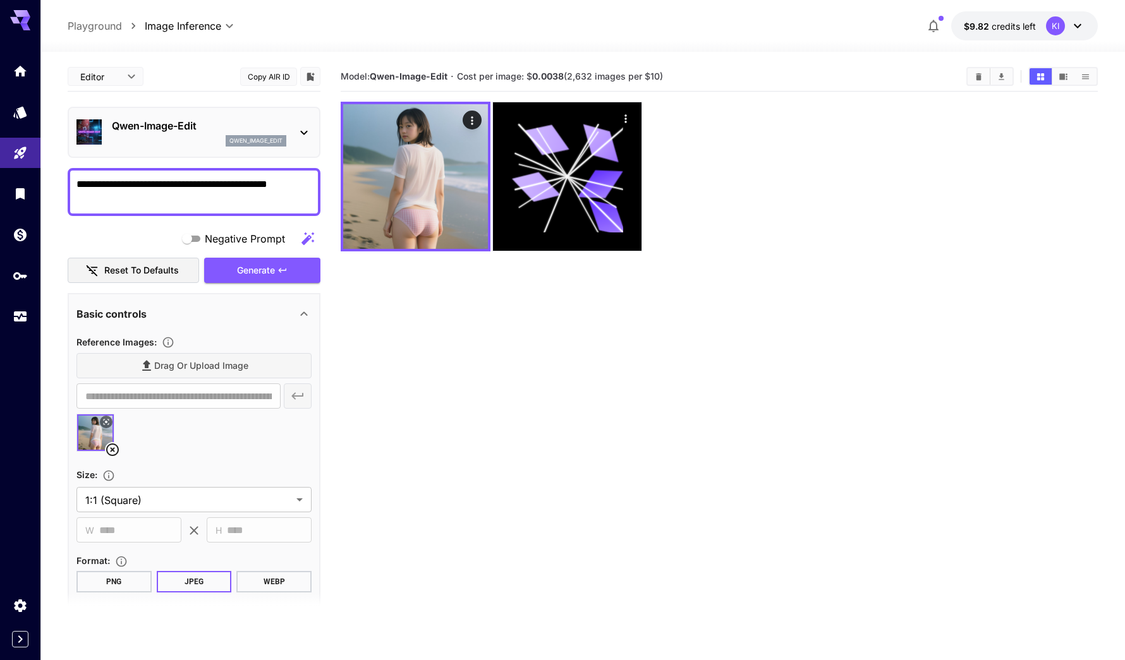
click at [279, 176] on div "**********" at bounding box center [194, 192] width 253 height 48
click at [278, 182] on textarea "**********" at bounding box center [193, 192] width 235 height 30
type textarea "**********"
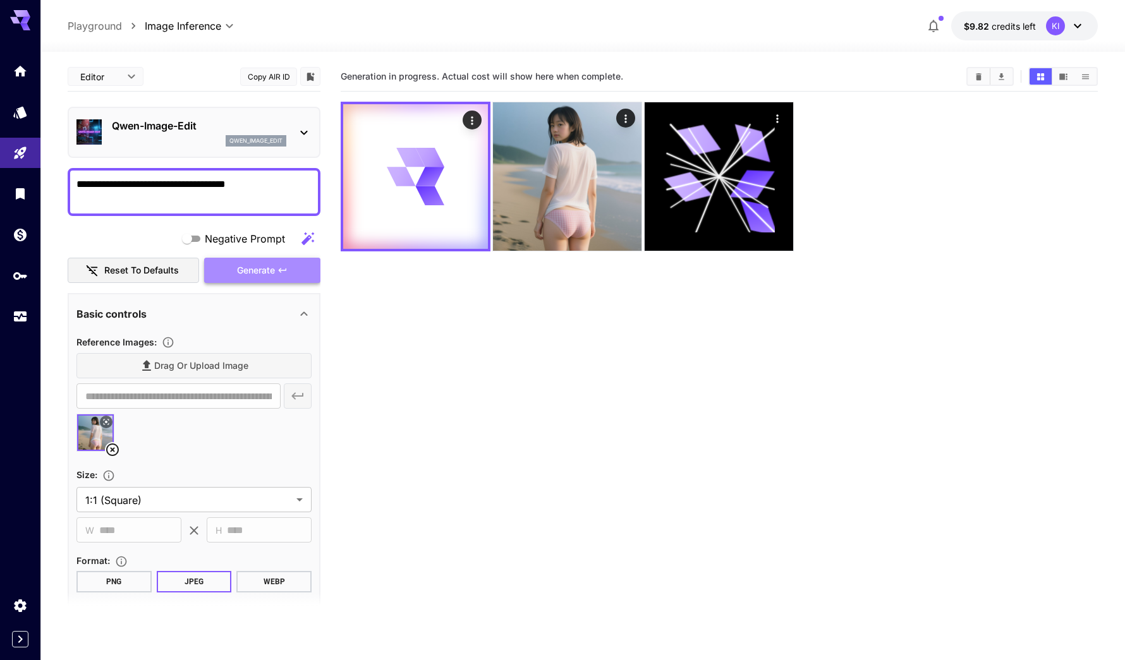
click at [267, 269] on span "Generate" at bounding box center [256, 271] width 38 height 16
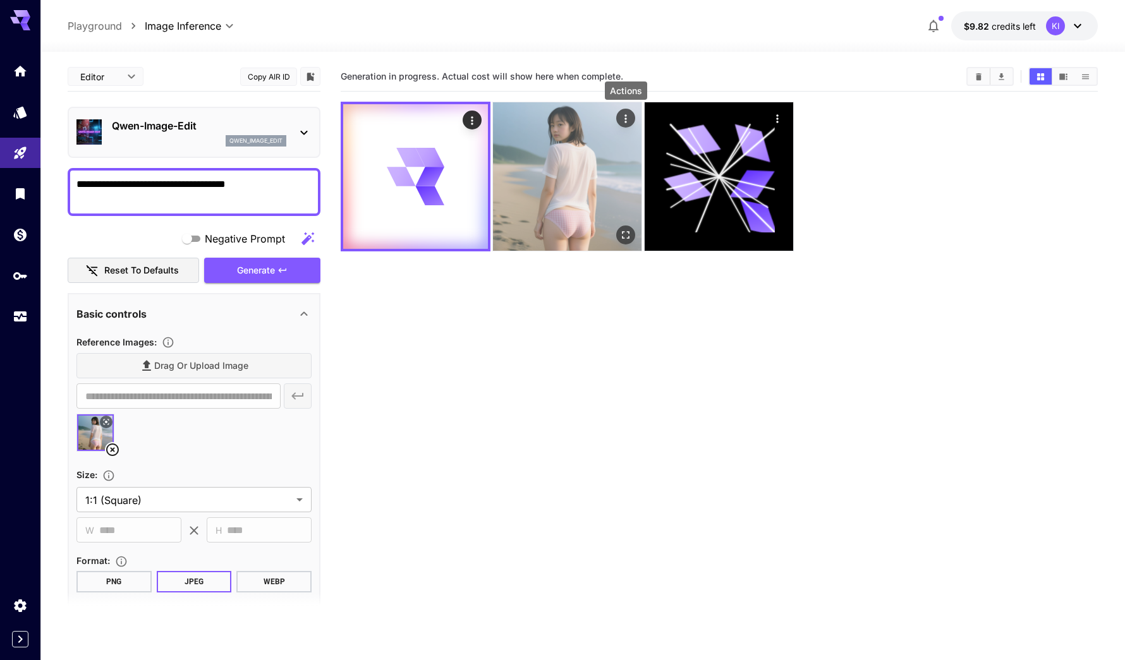
click at [617, 116] on button "Actions" at bounding box center [625, 118] width 19 height 19
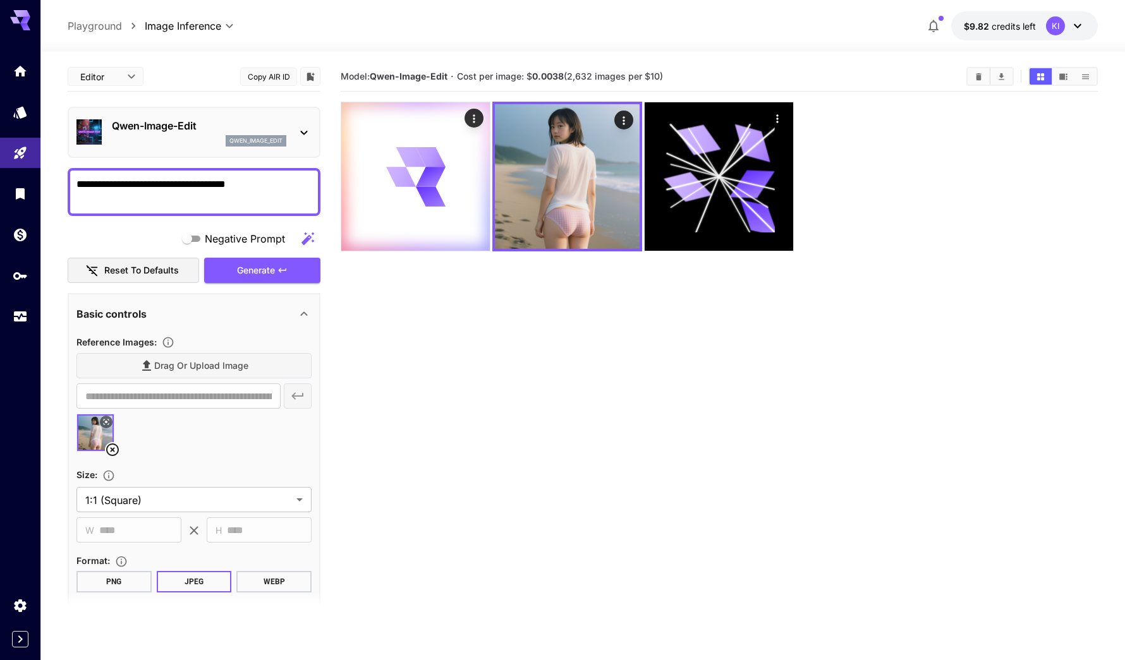
click at [911, 193] on div at bounding box center [719, 177] width 757 height 150
drag, startPoint x: 900, startPoint y: 187, endPoint x: 857, endPoint y: 154, distance: 54.1
click at [857, 154] on div at bounding box center [719, 177] width 757 height 150
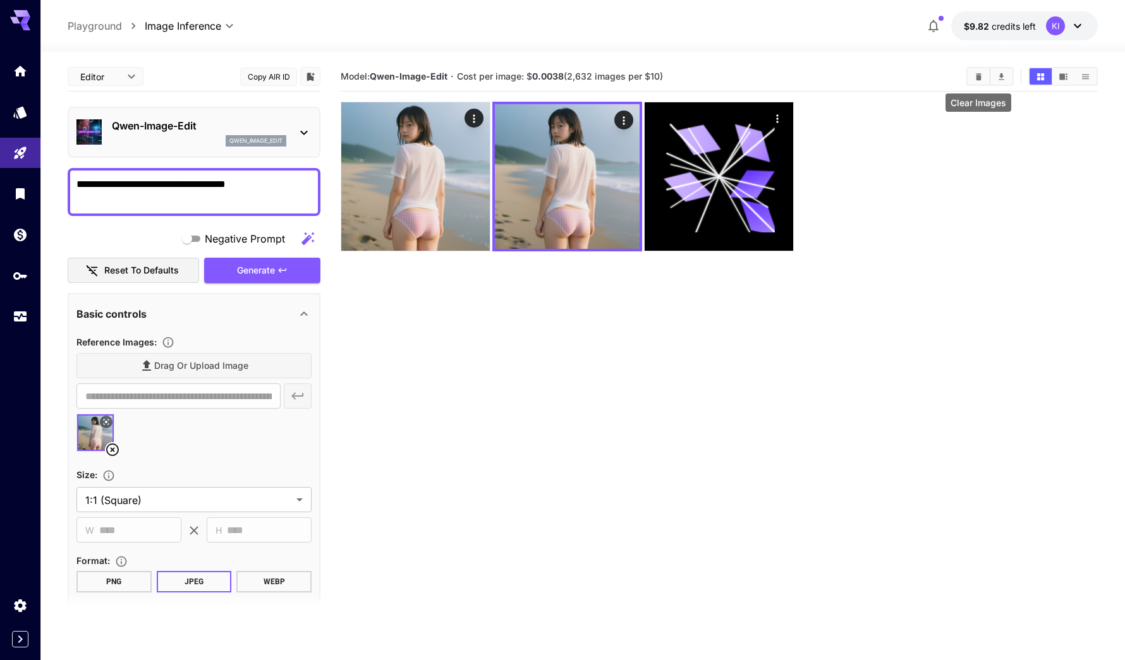
click at [972, 77] on button "Clear Images" at bounding box center [978, 76] width 22 height 16
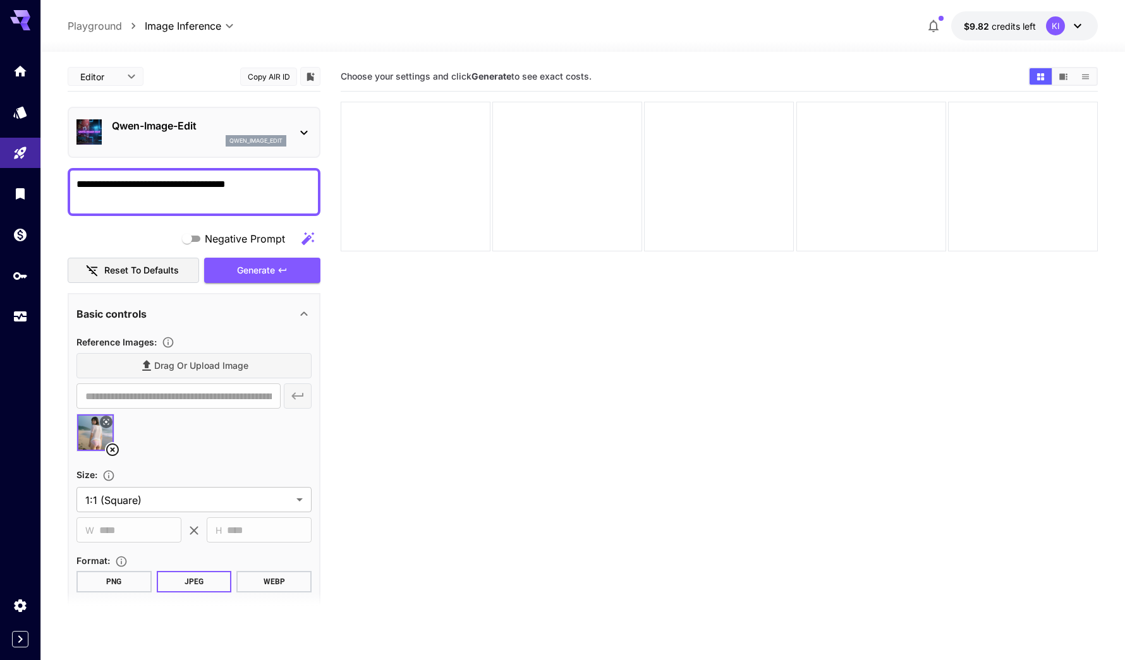
click at [162, 133] on p "Qwen-Image-Edit" at bounding box center [199, 125] width 174 height 15
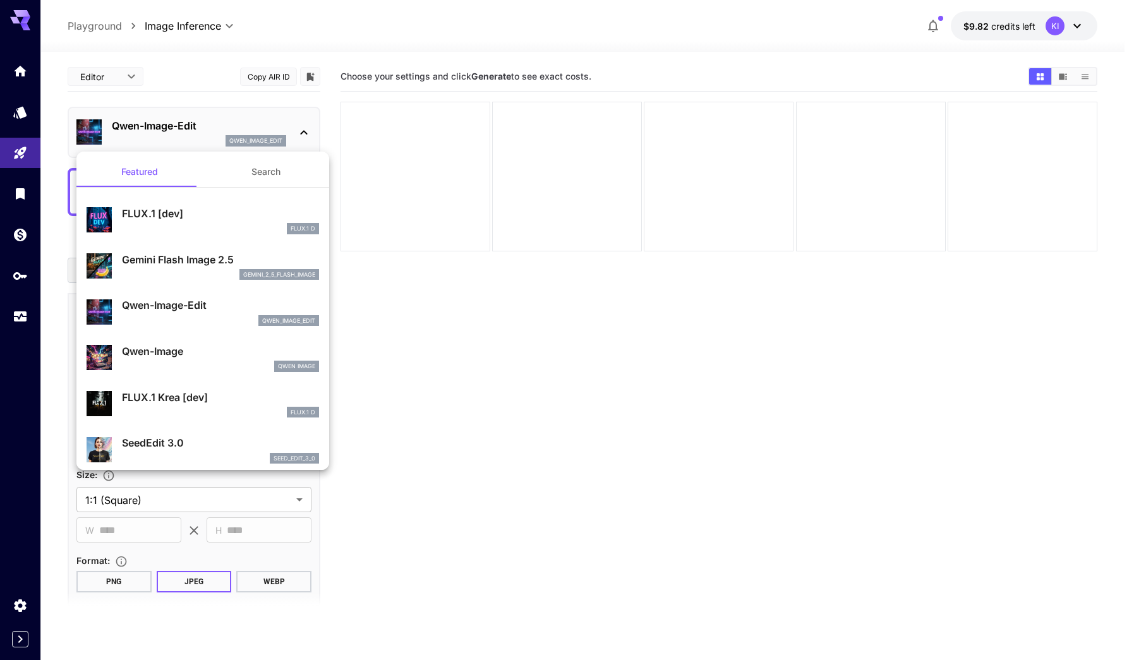
click at [167, 254] on p "Gemini Flash Image 2.5" at bounding box center [220, 259] width 197 height 15
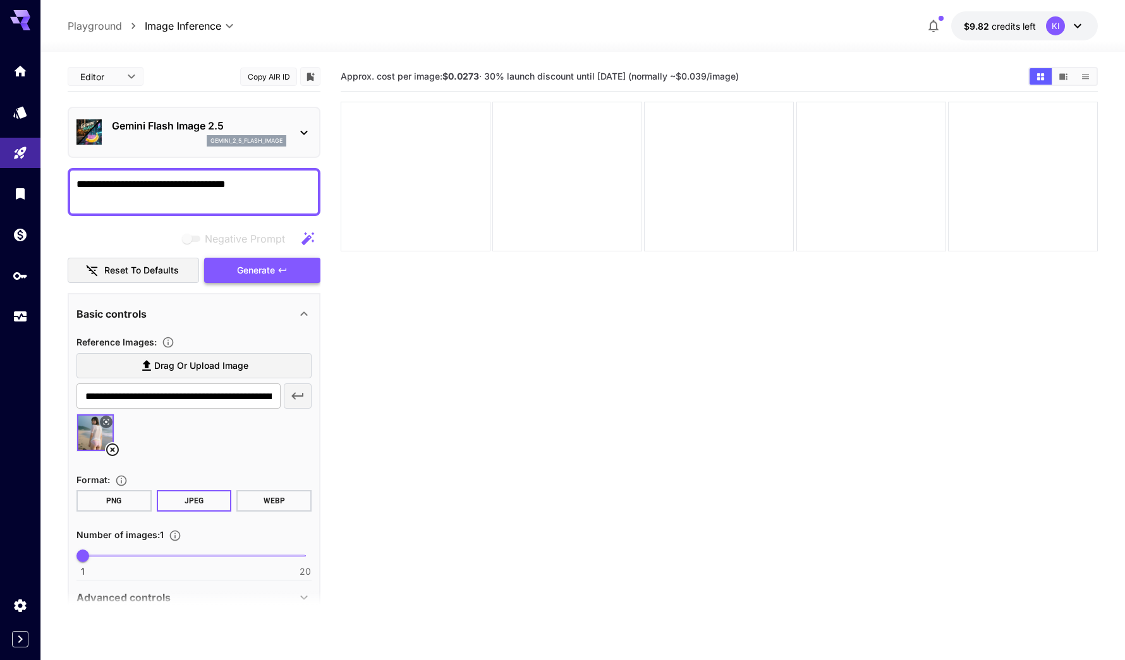
click at [249, 271] on span "Generate" at bounding box center [256, 271] width 38 height 16
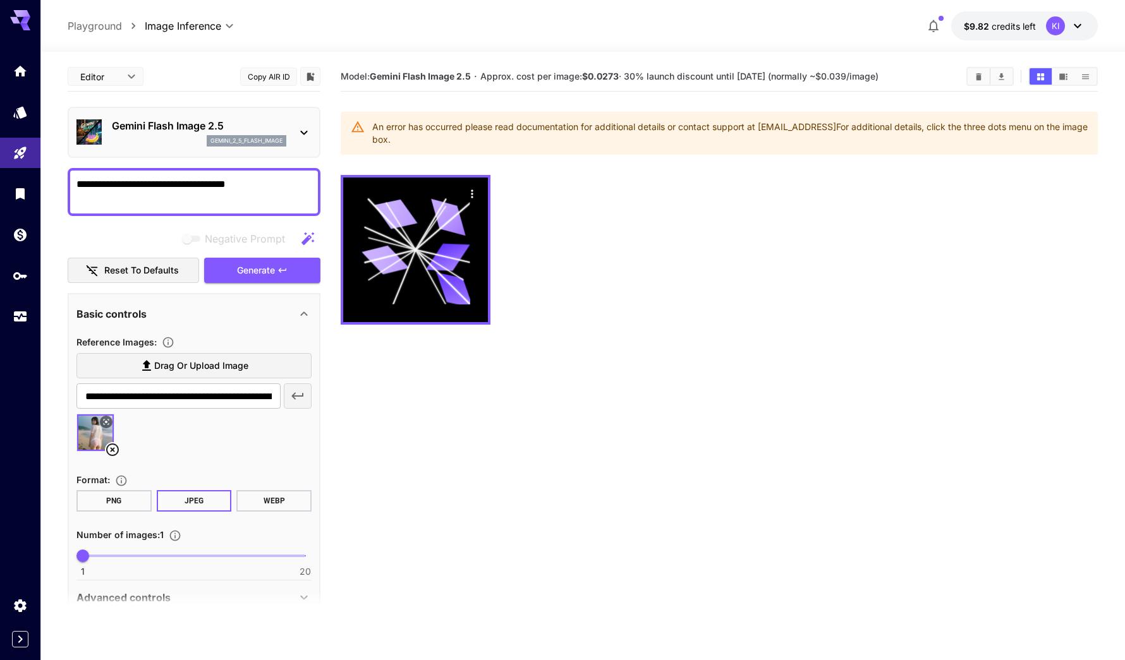
click at [181, 134] on div "Gemini Flash Image 2.5 gemini_2_5_flash_image" at bounding box center [199, 132] width 174 height 28
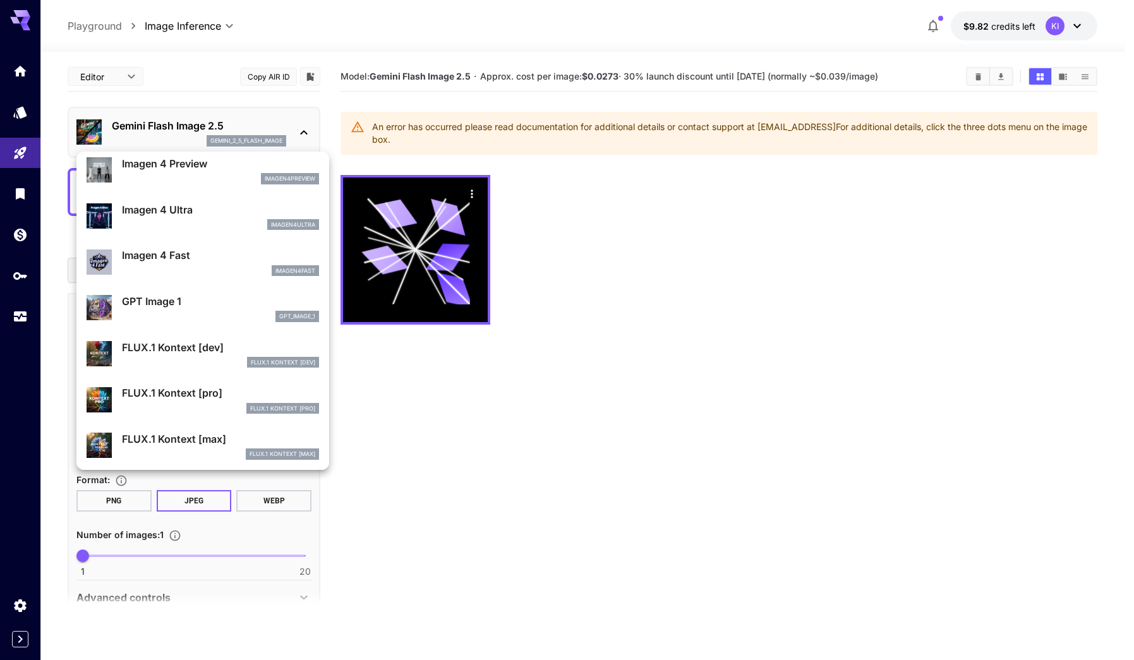
scroll to position [632, 0]
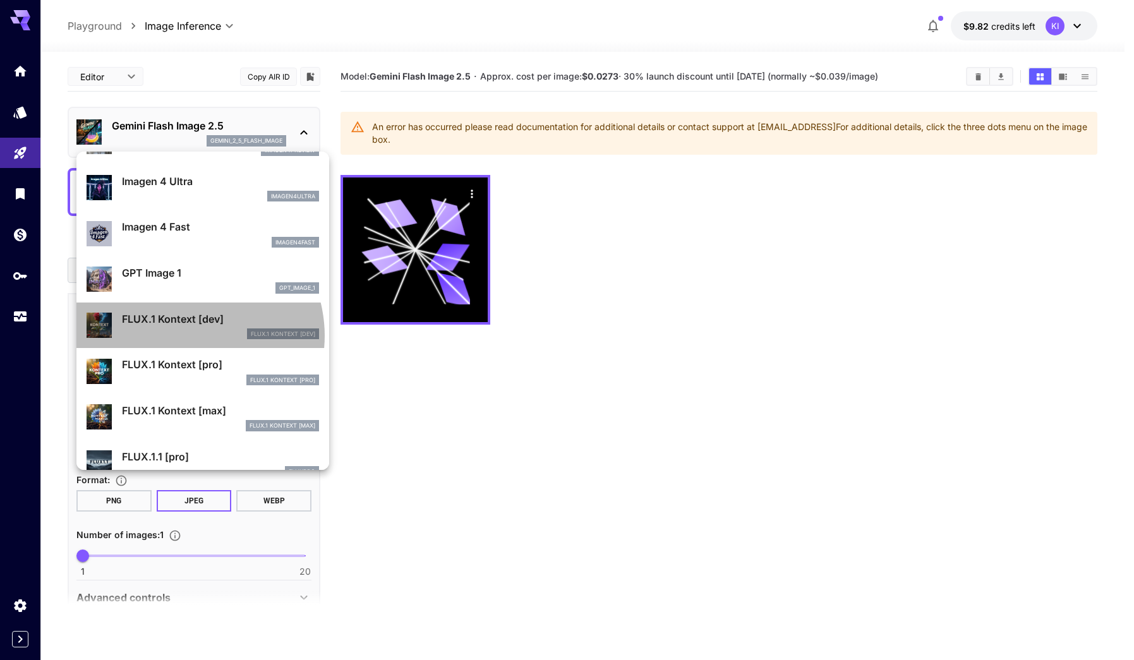
click at [186, 336] on div "FLUX.1 Kontext [dev]" at bounding box center [220, 334] width 197 height 11
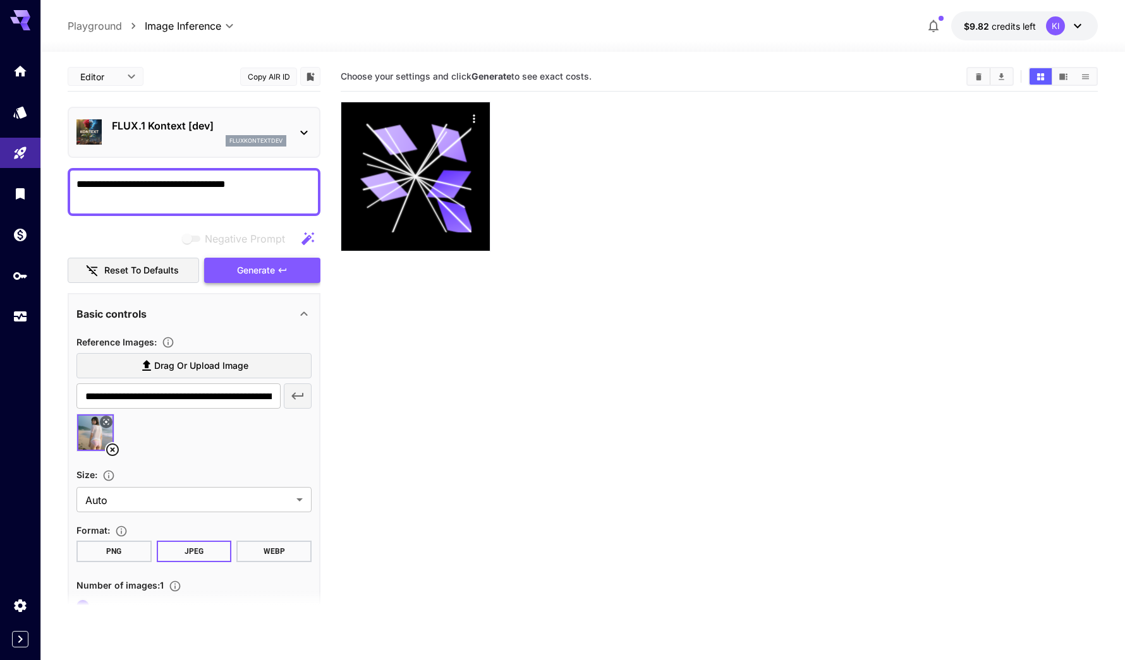
click at [244, 272] on span "Generate" at bounding box center [256, 271] width 38 height 16
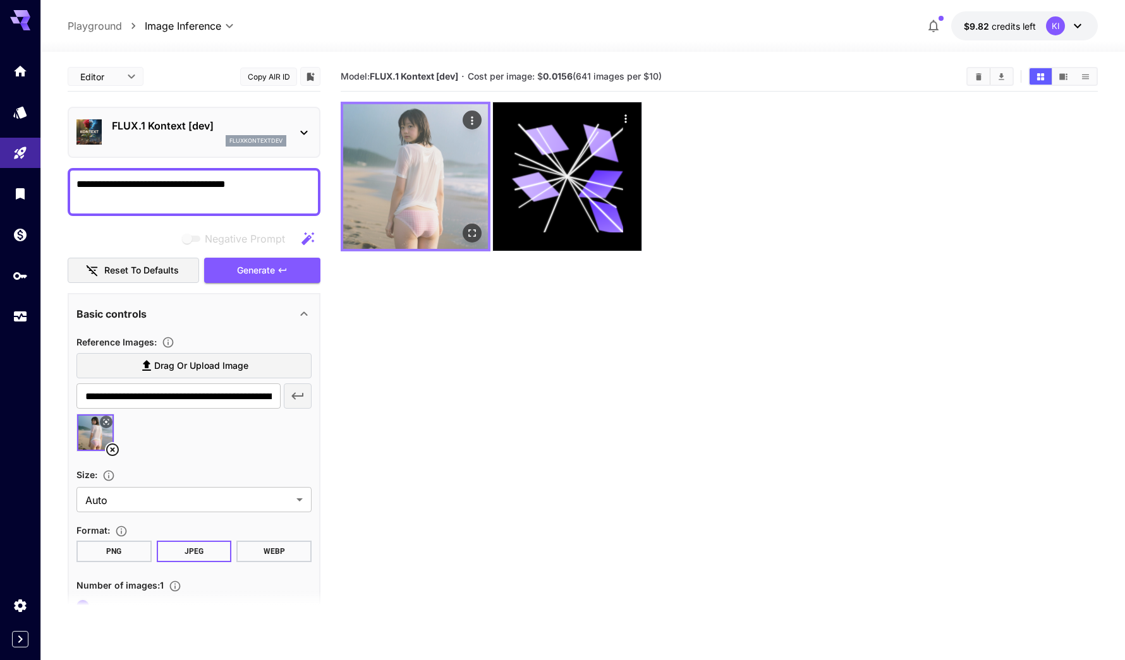
click at [435, 197] on img at bounding box center [415, 176] width 145 height 145
click at [474, 233] on icon "Open in fullscreen" at bounding box center [472, 233] width 13 height 13
